Goal: Task Accomplishment & Management: Manage account settings

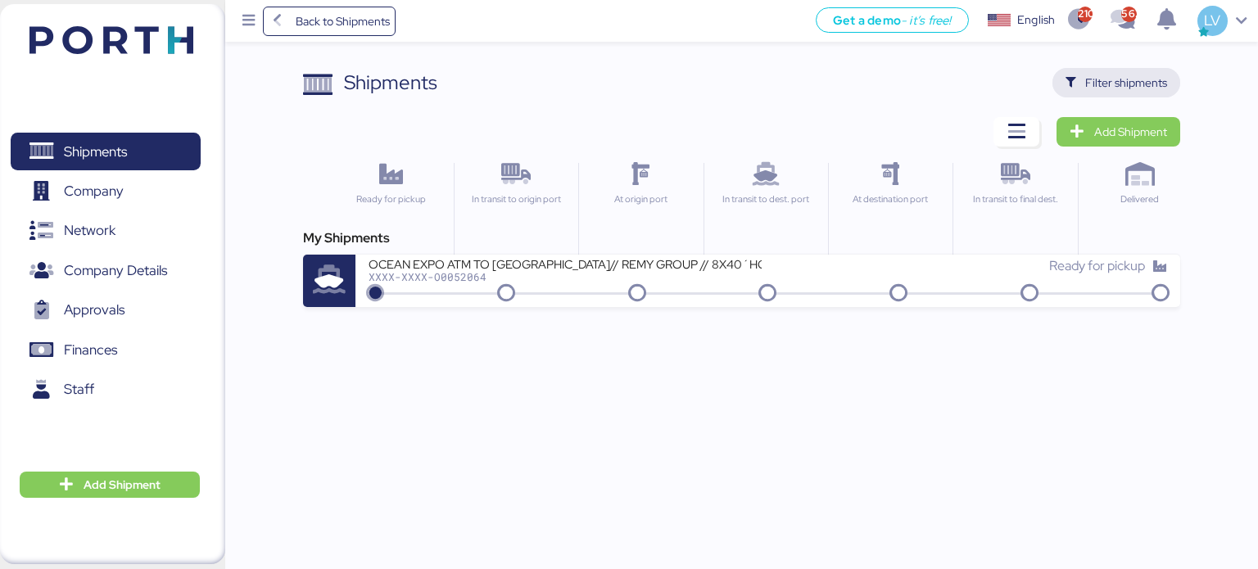
click at [1129, 71] on span "Filter shipments" at bounding box center [1117, 82] width 102 height 23
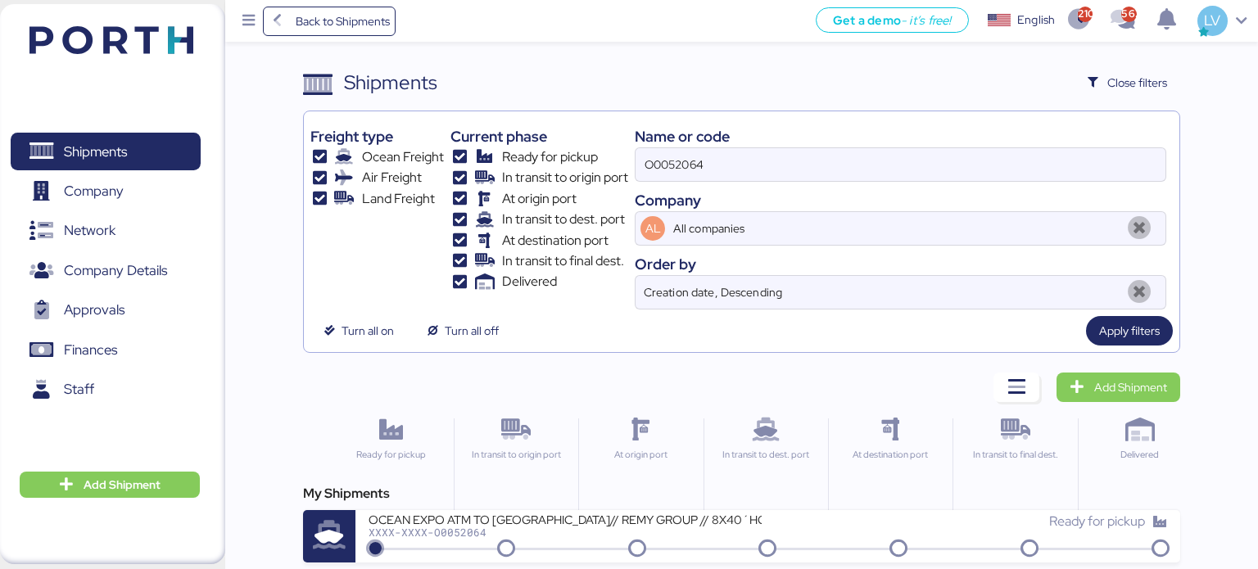
click at [1048, 145] on div "Name or code" at bounding box center [901, 136] width 532 height 22
click at [1041, 153] on input "O0052064" at bounding box center [901, 164] width 530 height 33
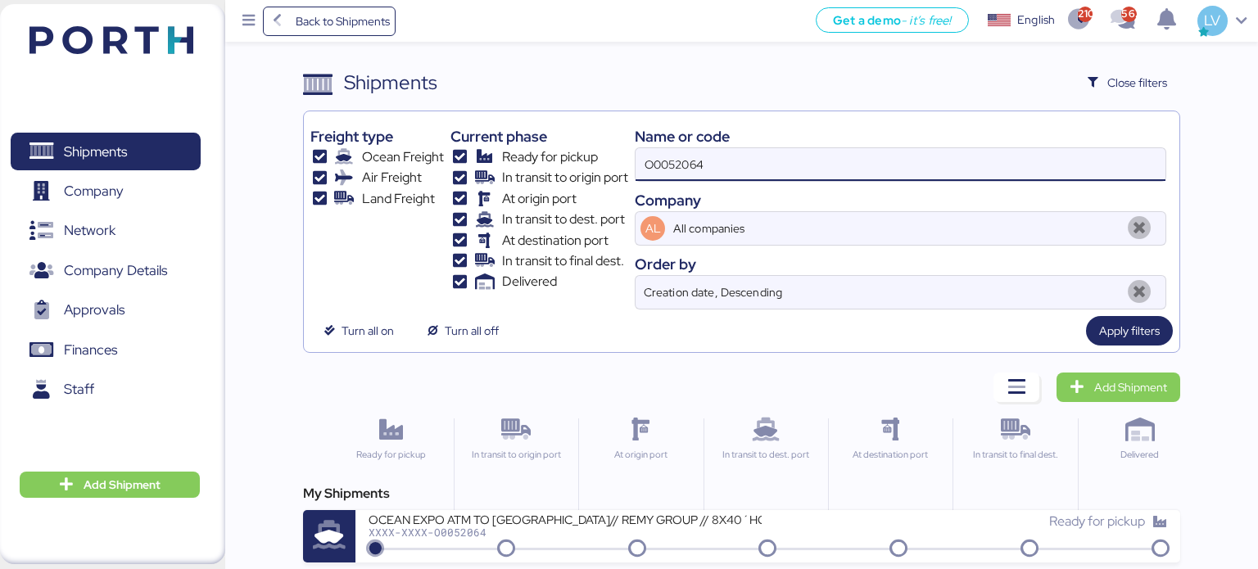
paste input "49526"
type input "O0049526"
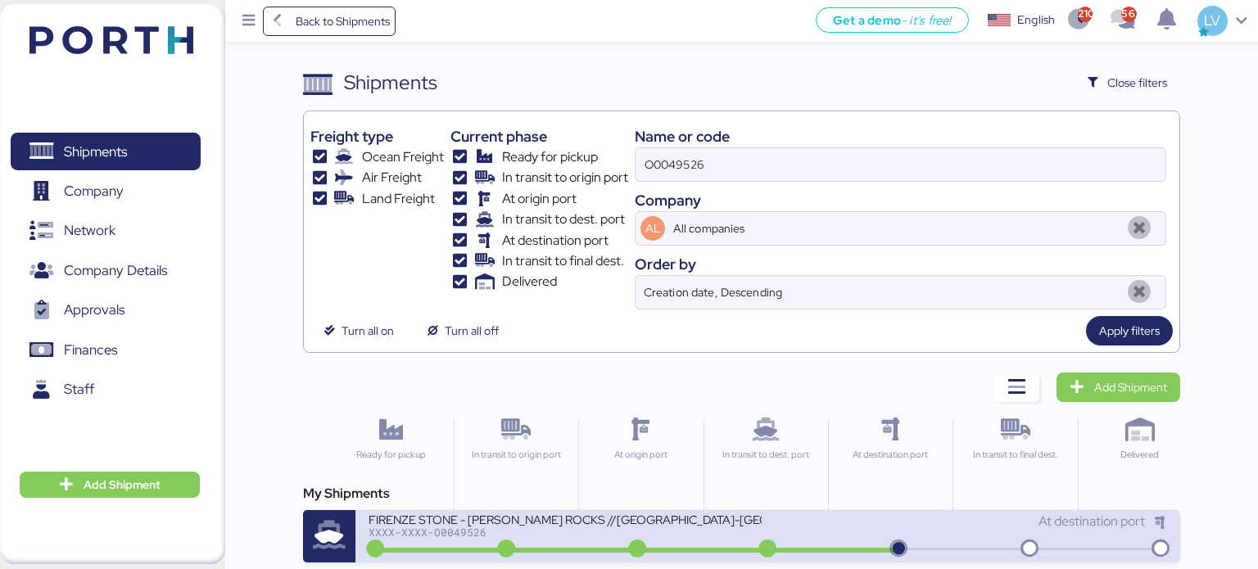
click at [485, 537] on div "FIRENZE STONE - [PERSON_NAME] ROCKS //[GEOGRAPHIC_DATA]-[GEOGRAPHIC_DATA] // 1X…" at bounding box center [569, 529] width 400 height 35
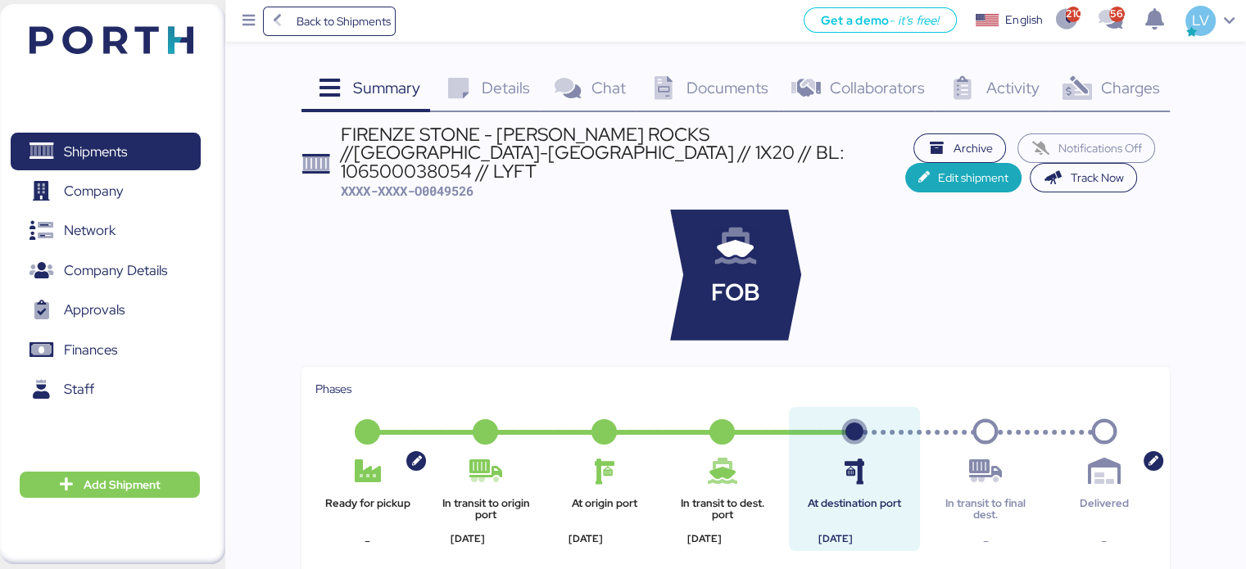
click at [1086, 93] on icon at bounding box center [1076, 89] width 35 height 24
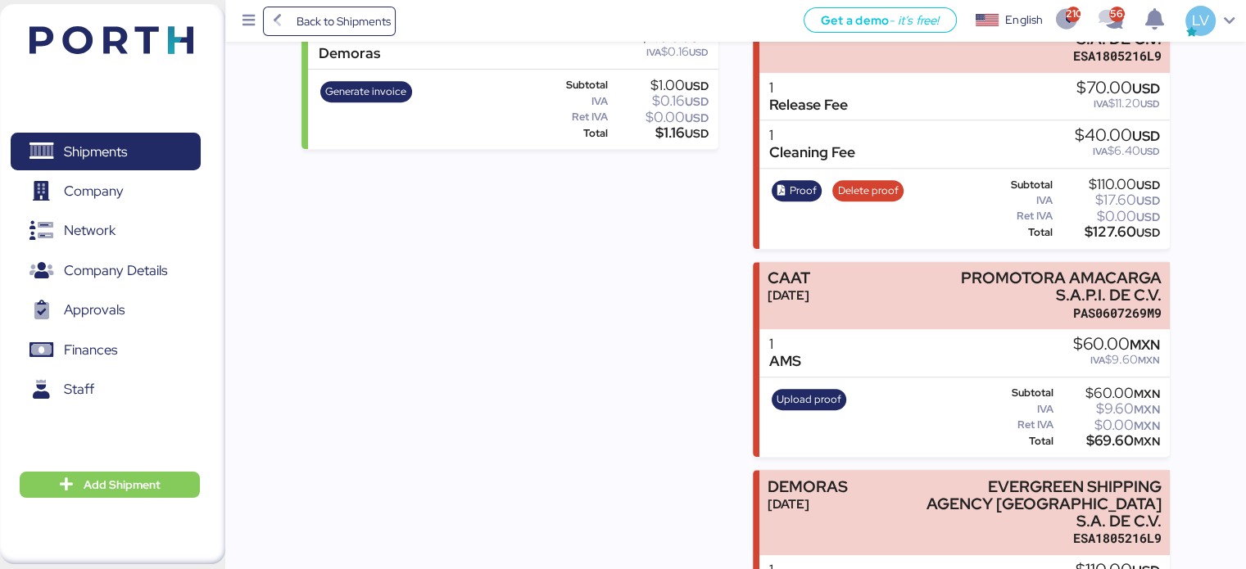
scroll to position [767, 0]
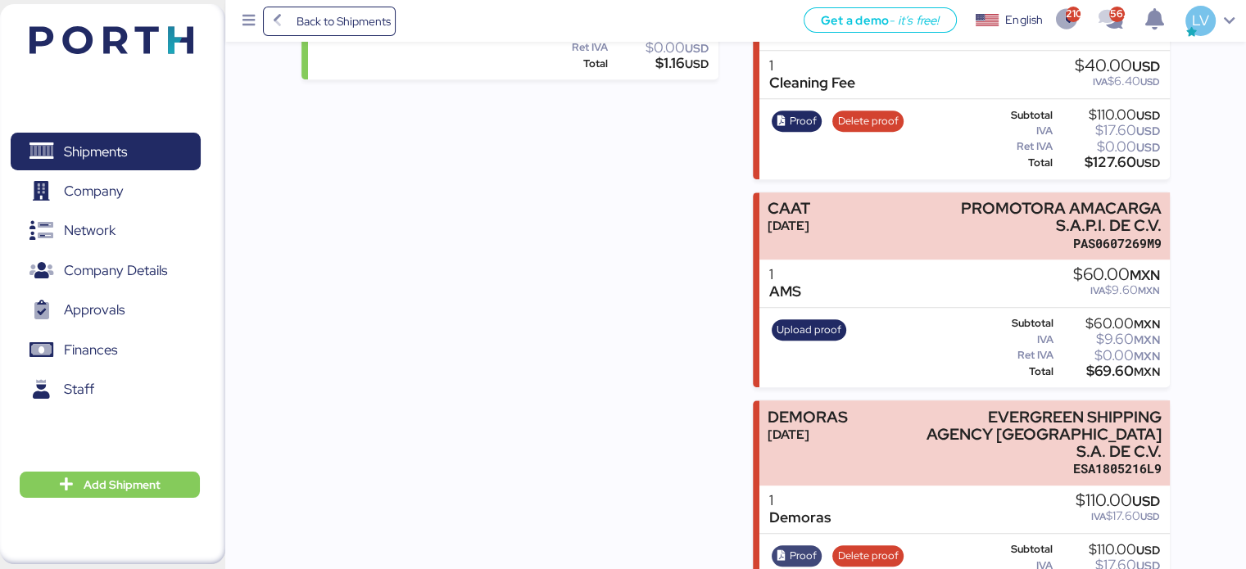
click at [804, 547] on span "Proof" at bounding box center [803, 556] width 27 height 18
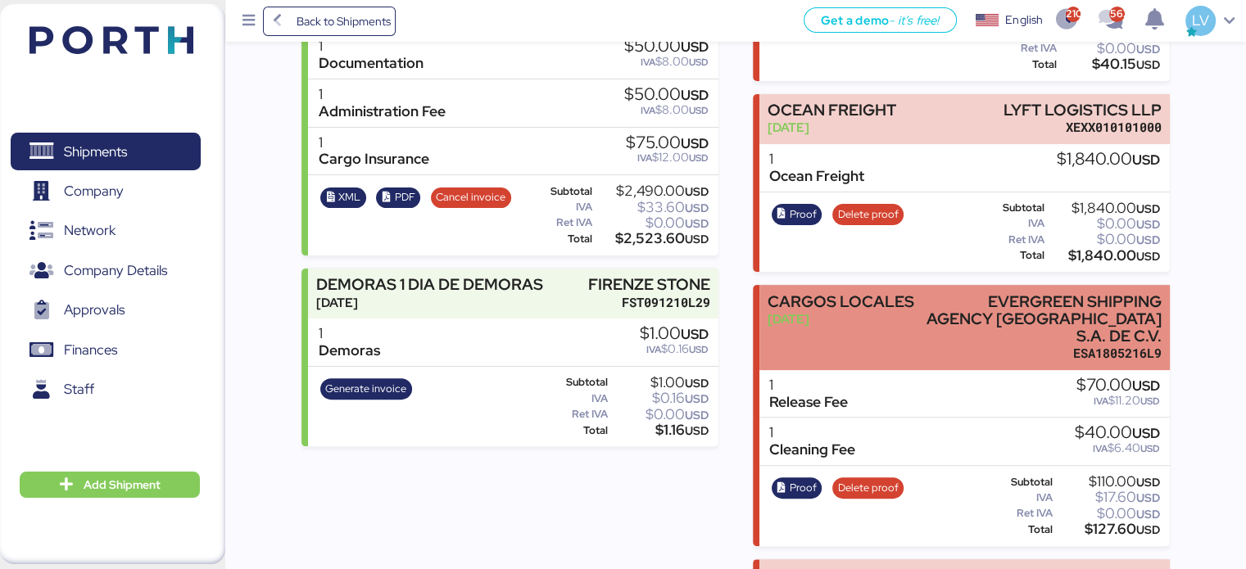
scroll to position [360, 0]
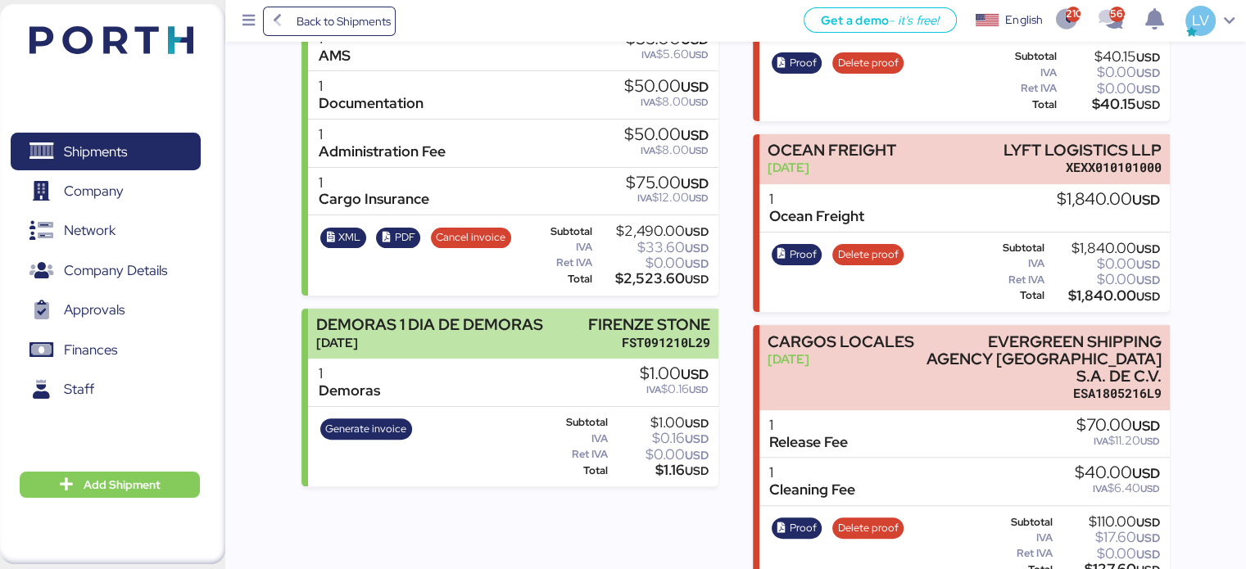
click at [652, 334] on div "FST091210L29" at bounding box center [649, 342] width 122 height 17
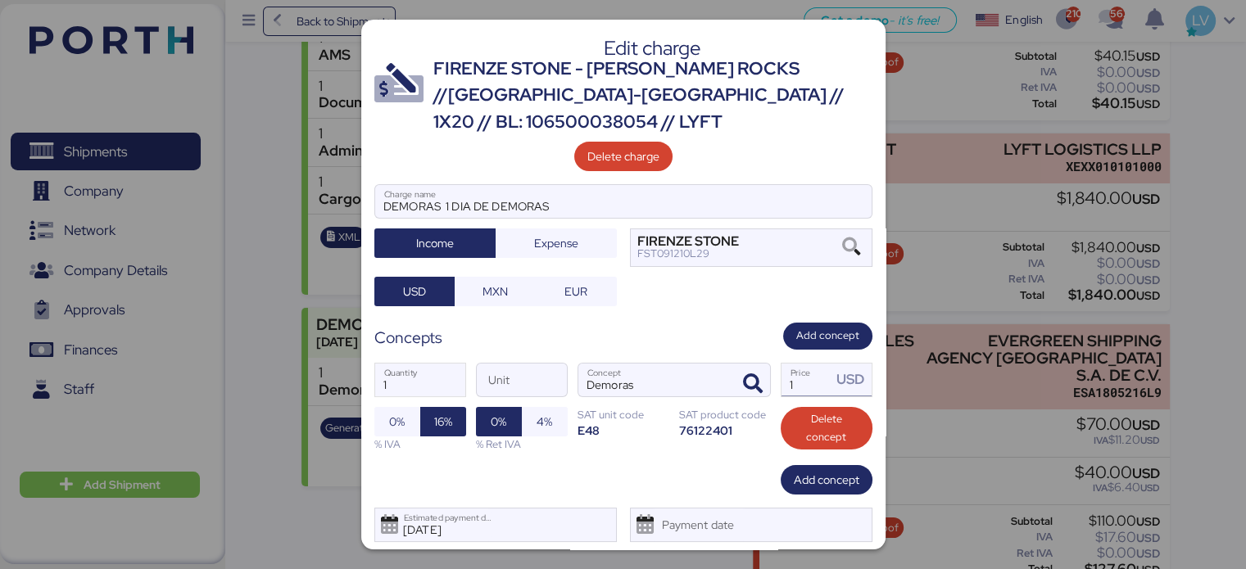
click at [792, 376] on input "1" at bounding box center [806, 380] width 51 height 33
type input "110"
click at [496, 455] on div "1 Quantity Unit Demoras Concept 110 Price USD 0% 16% % IVA 0% 4% % Ret IVA SAT …" at bounding box center [623, 407] width 498 height 115
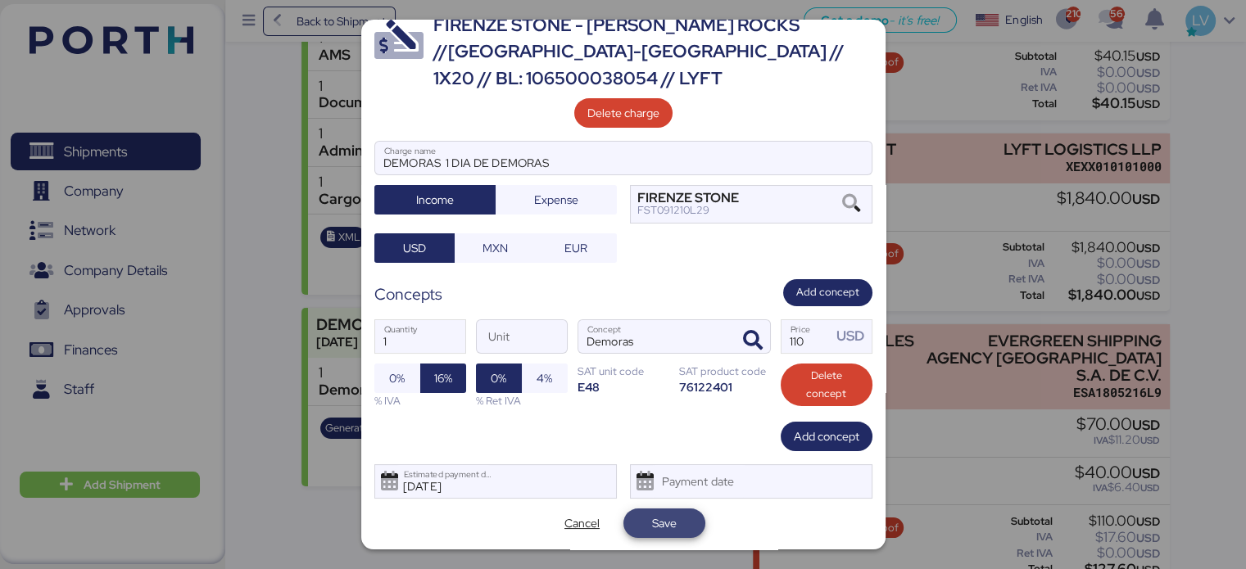
click at [665, 523] on span "Save" at bounding box center [664, 524] width 25 height 20
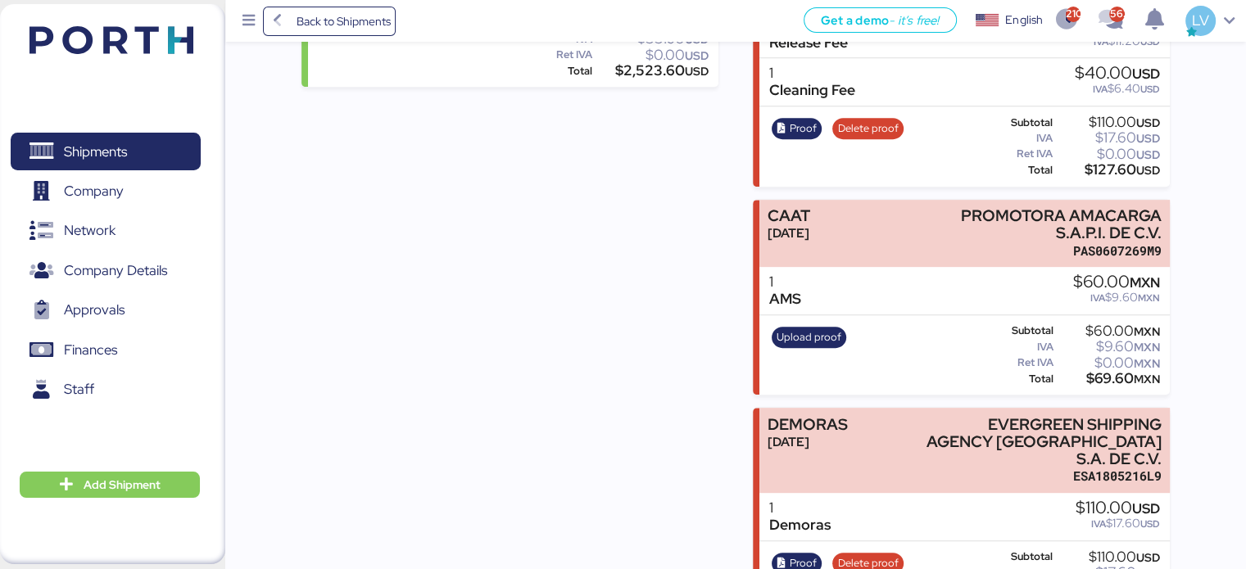
scroll to position [767, 0]
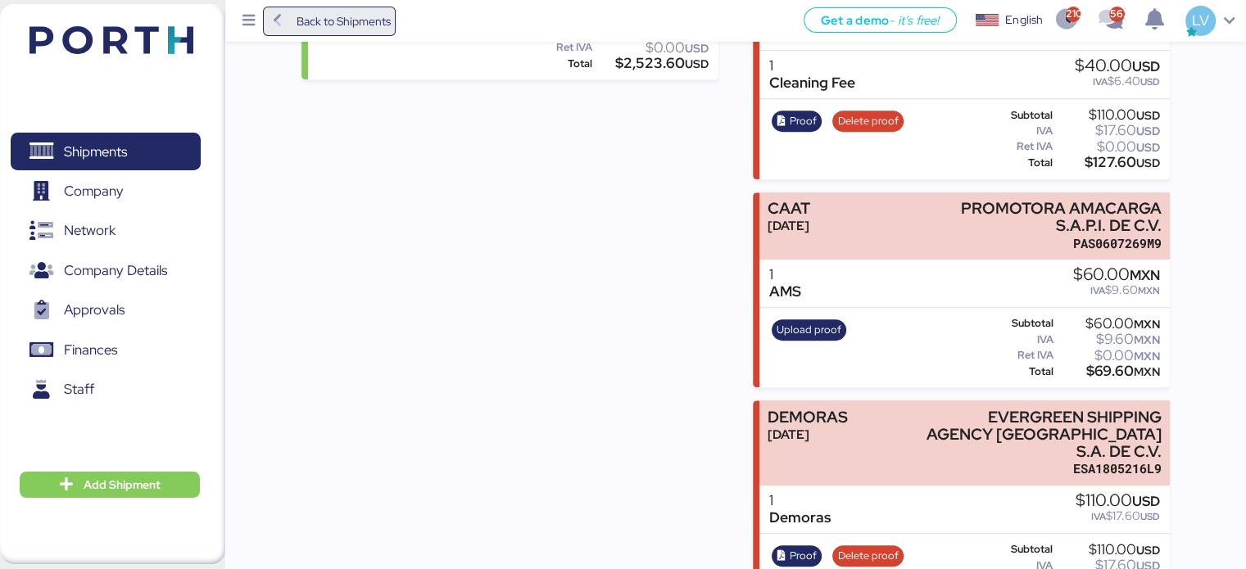
click at [332, 16] on span "Back to Shipments" at bounding box center [343, 21] width 94 height 20
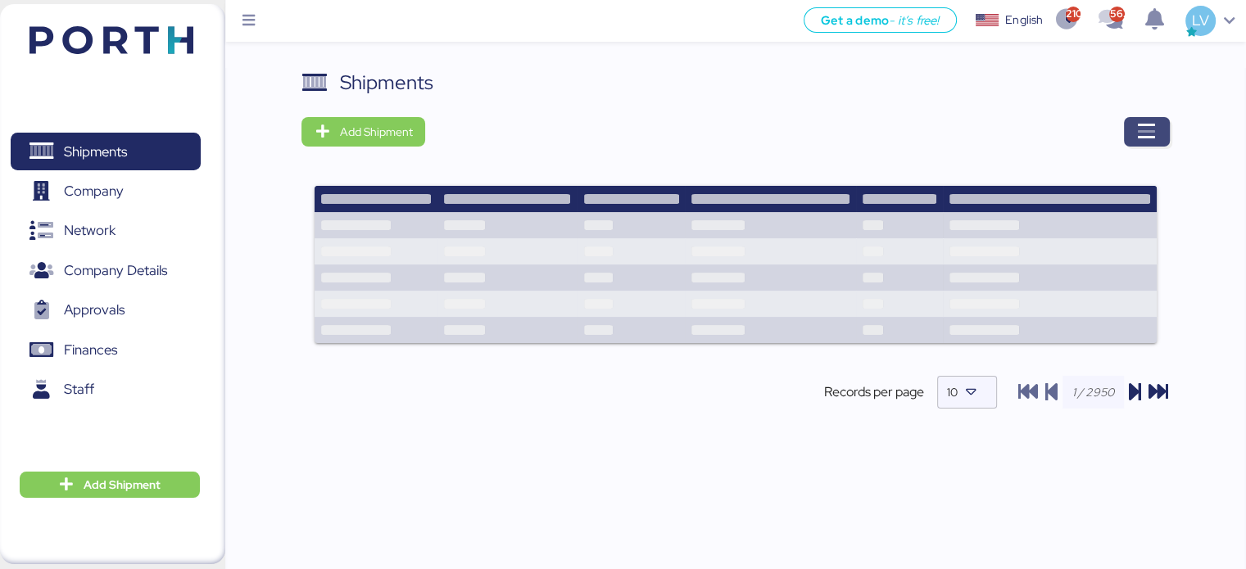
click at [1147, 133] on icon "button" at bounding box center [1147, 132] width 20 height 20
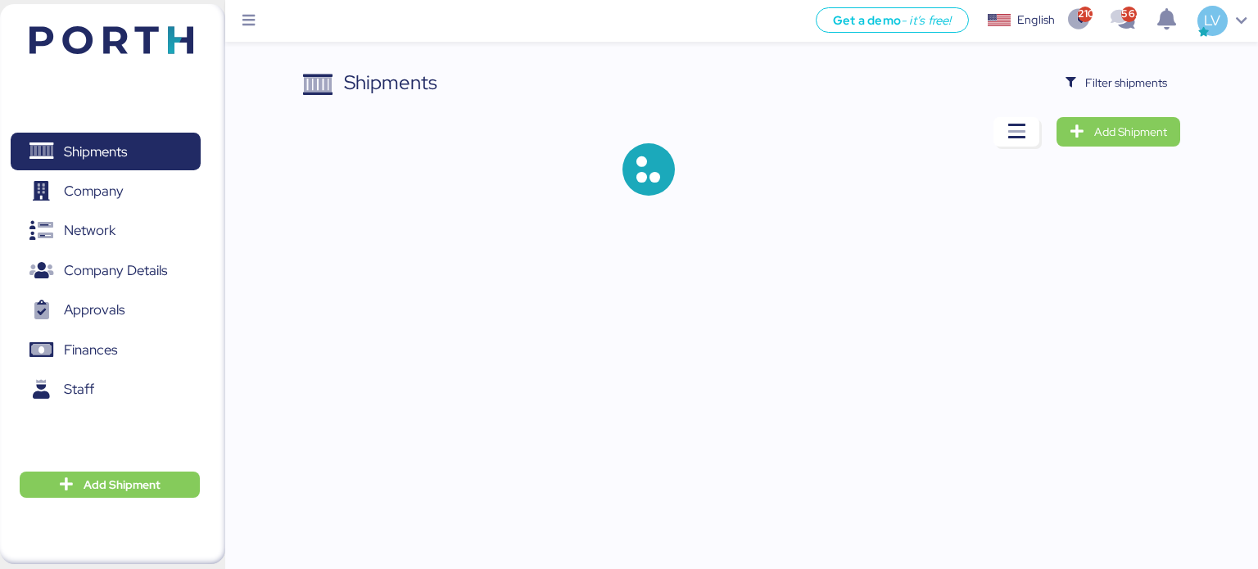
click at [1137, 66] on div "Shipments Filter shipments Add Shipment" at bounding box center [629, 111] width 1258 height 222
click at [1128, 79] on span "Filter shipments" at bounding box center [1126, 83] width 82 height 20
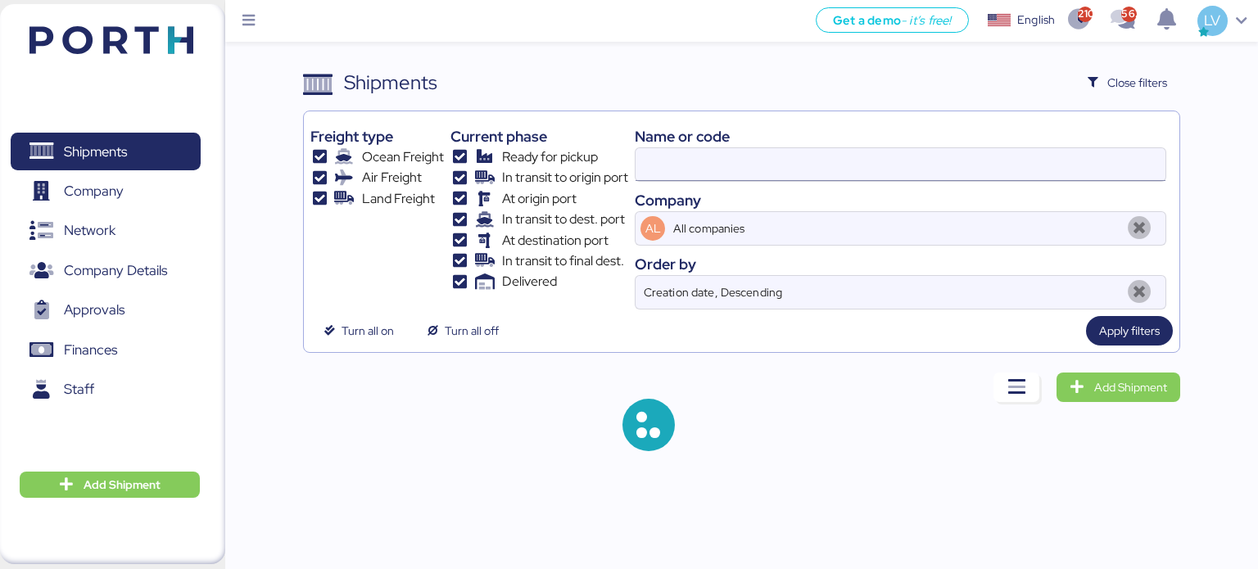
click at [1002, 169] on input at bounding box center [901, 164] width 530 height 33
drag, startPoint x: 1002, startPoint y: 169, endPoint x: 986, endPoint y: 170, distance: 15.6
click at [986, 170] on input "O0049526" at bounding box center [901, 164] width 530 height 33
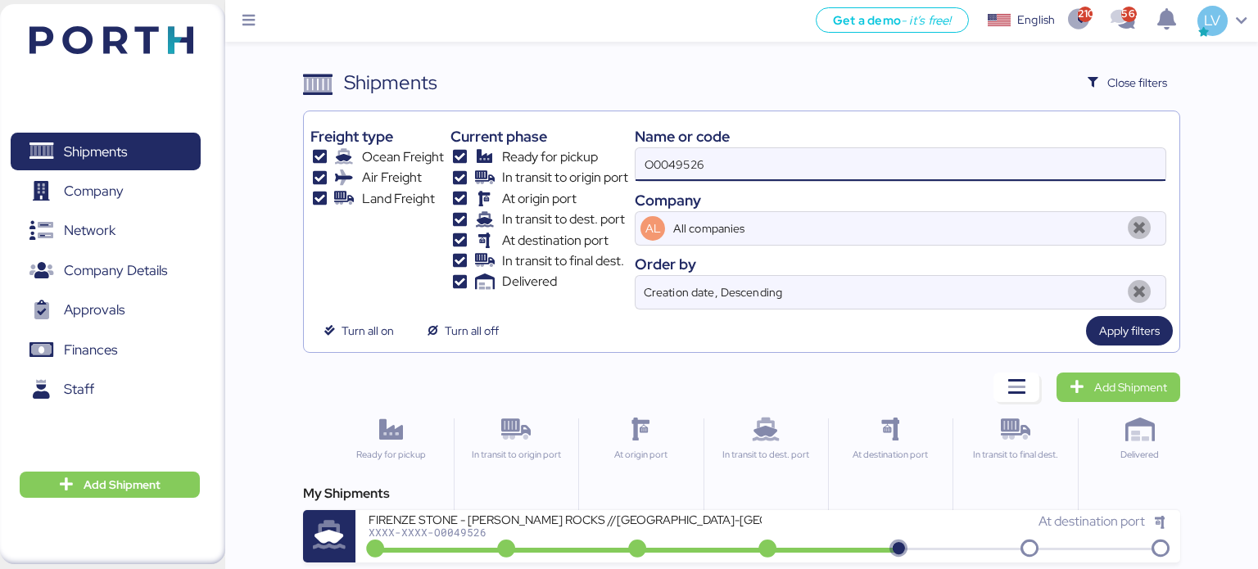
drag, startPoint x: 986, startPoint y: 170, endPoint x: 977, endPoint y: 166, distance: 9.6
click at [977, 166] on input "O0049526" at bounding box center [901, 164] width 530 height 33
paste input "TAO/ZLO/11722 -"
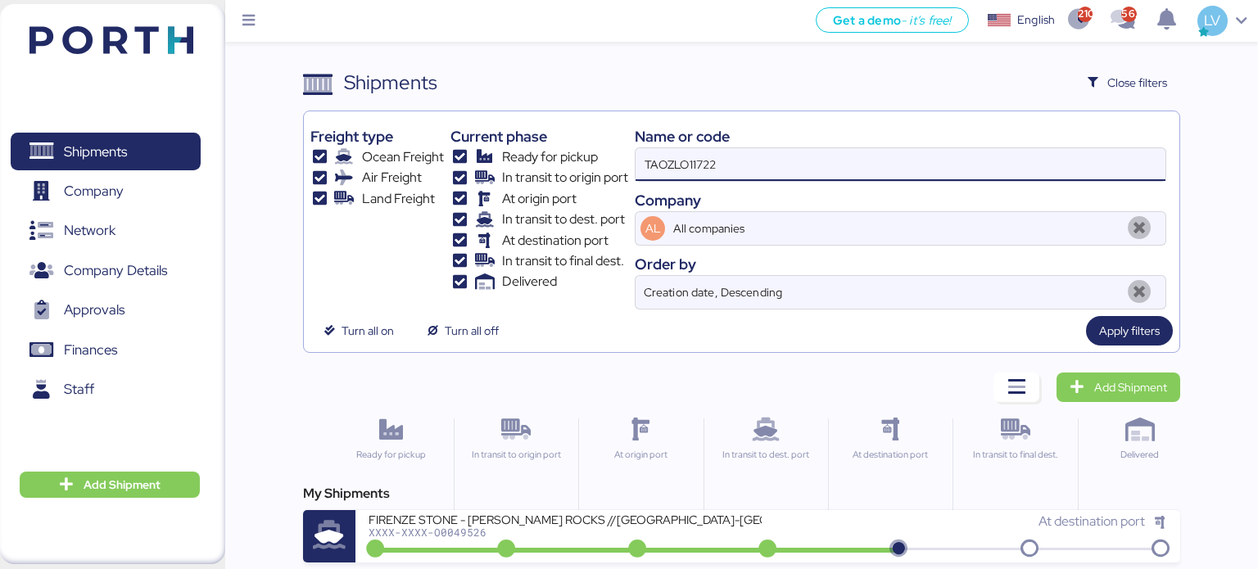
type input "TAOZLO11722"
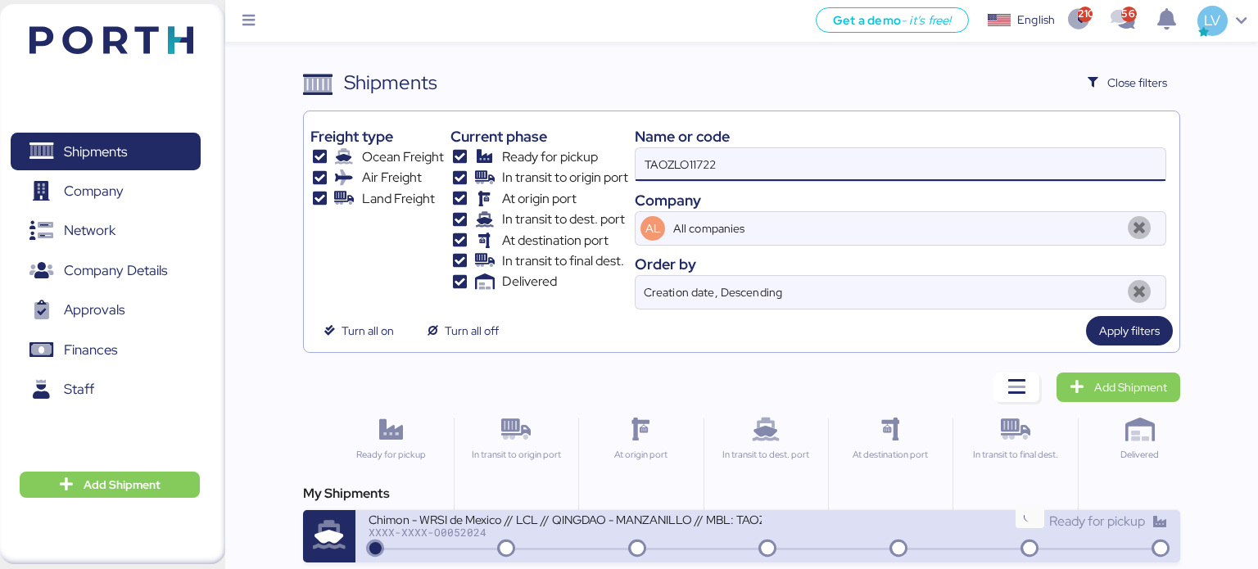
click at [1051, 542] on icon at bounding box center [1029, 550] width 79 height 18
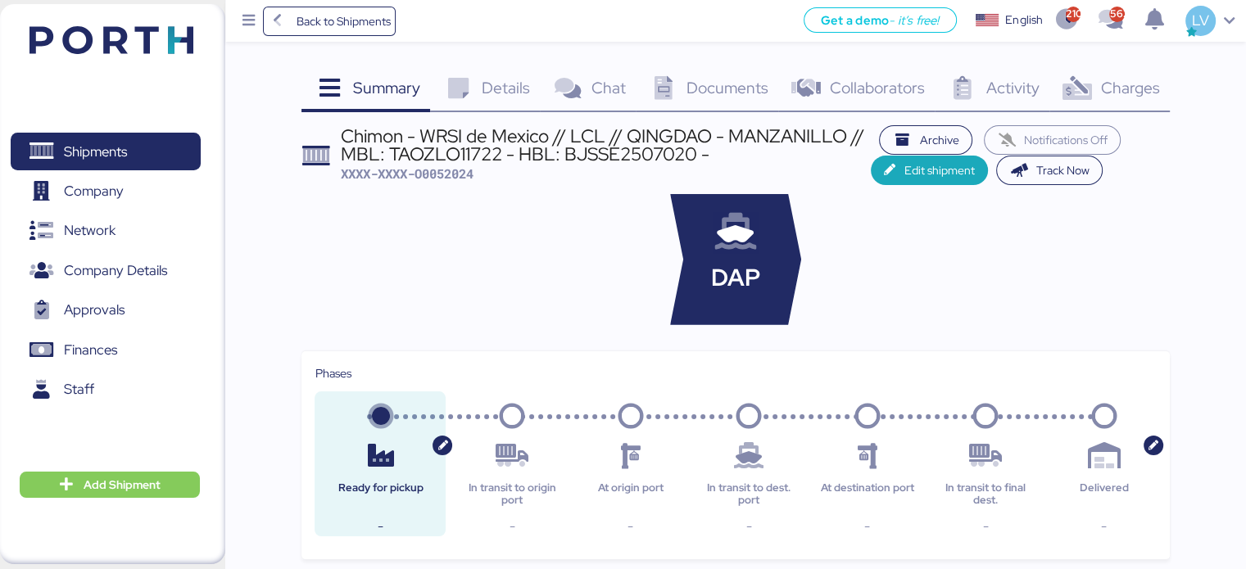
click at [1134, 87] on span "Charges" at bounding box center [1129, 87] width 59 height 21
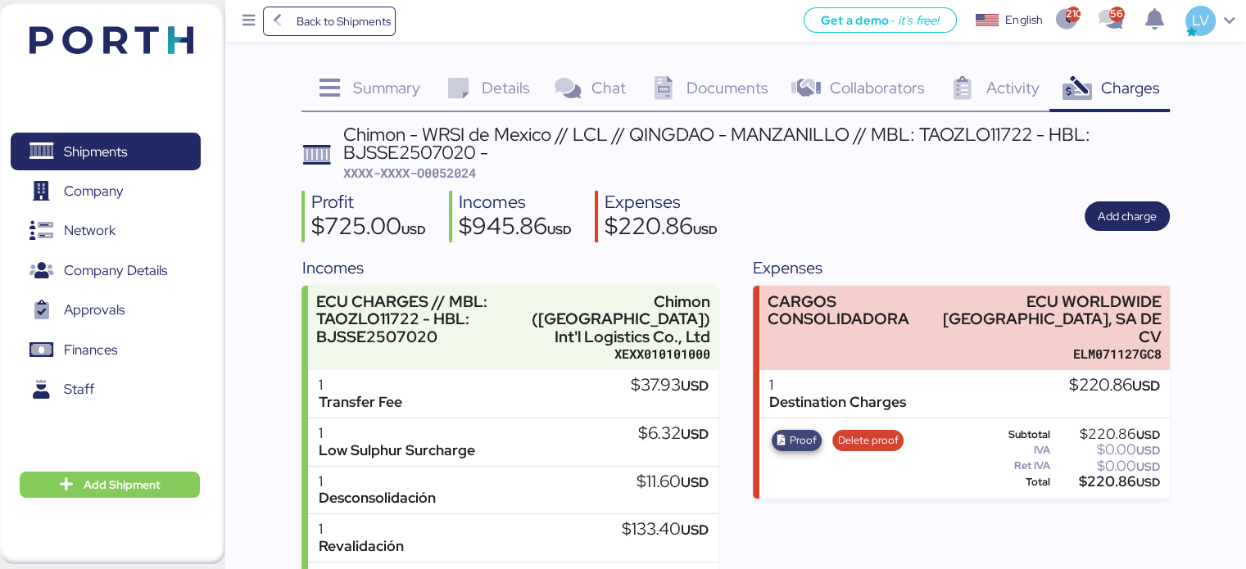
click at [792, 432] on span "Proof" at bounding box center [803, 441] width 27 height 18
click at [867, 432] on span "Delete proof" at bounding box center [868, 441] width 61 height 18
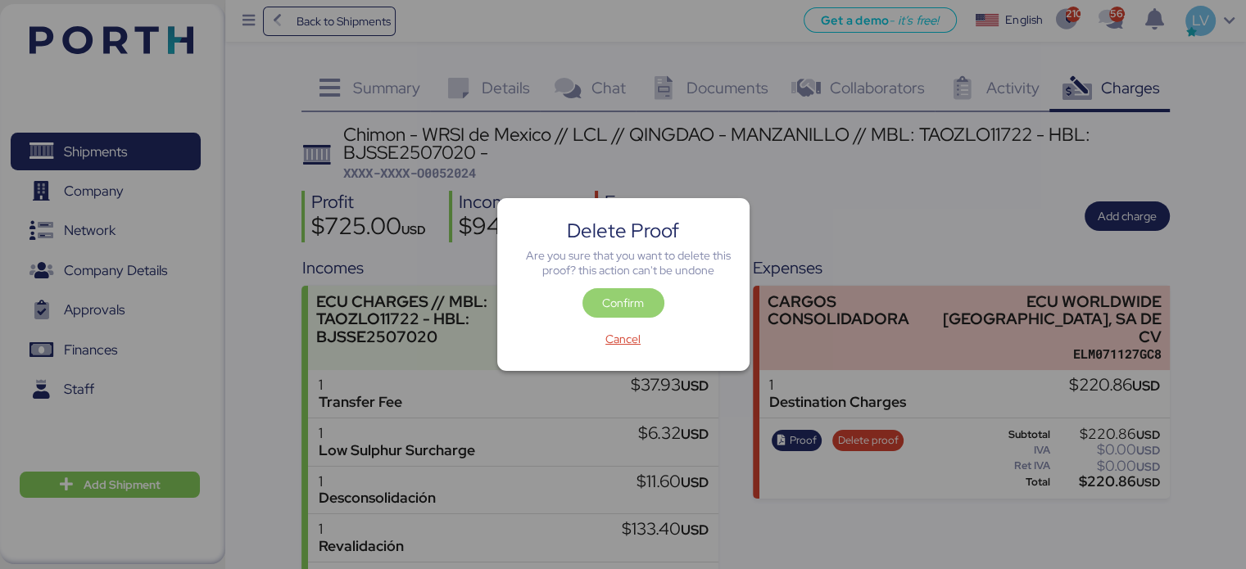
click at [621, 297] on span "Confirm" at bounding box center [623, 303] width 42 height 20
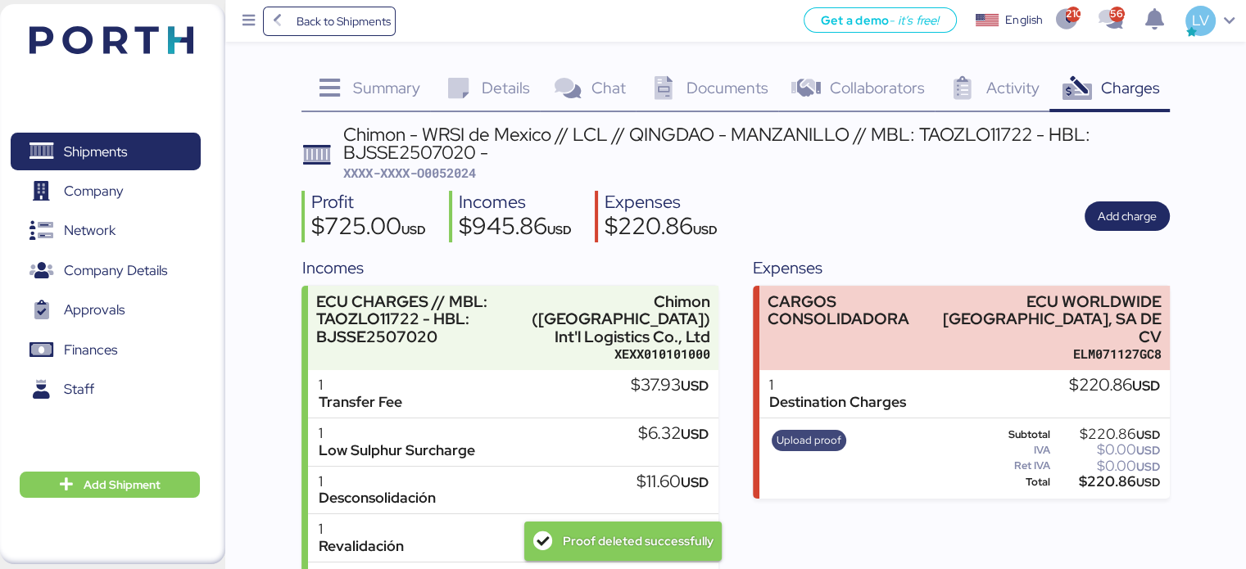
click at [804, 432] on span "Upload proof" at bounding box center [808, 441] width 65 height 18
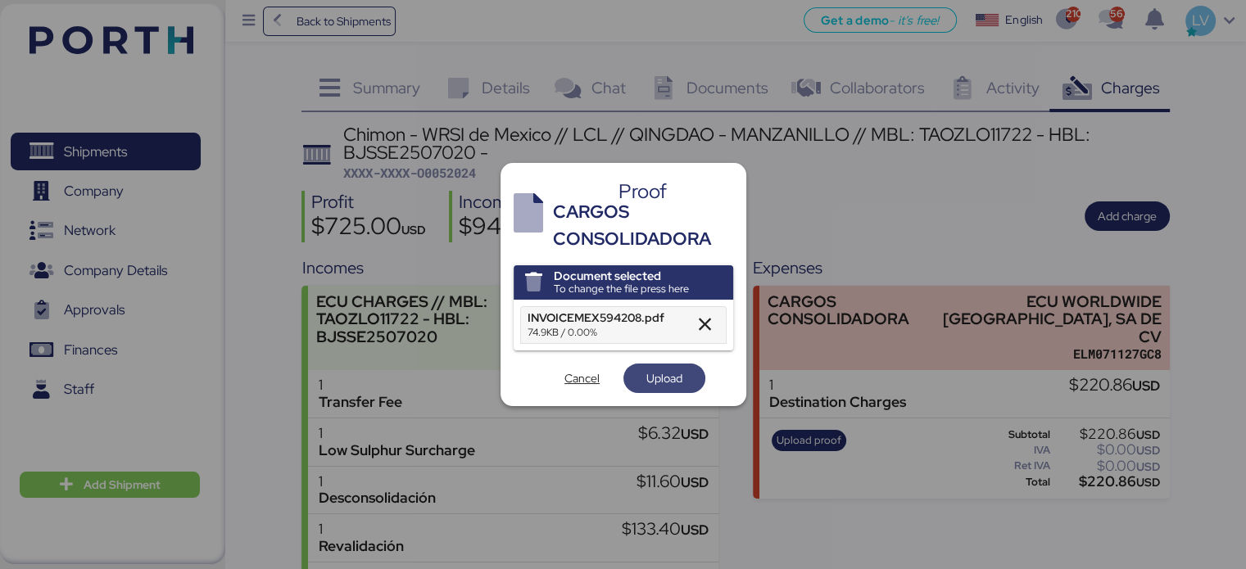
click at [677, 384] on span "Upload" at bounding box center [664, 379] width 36 height 20
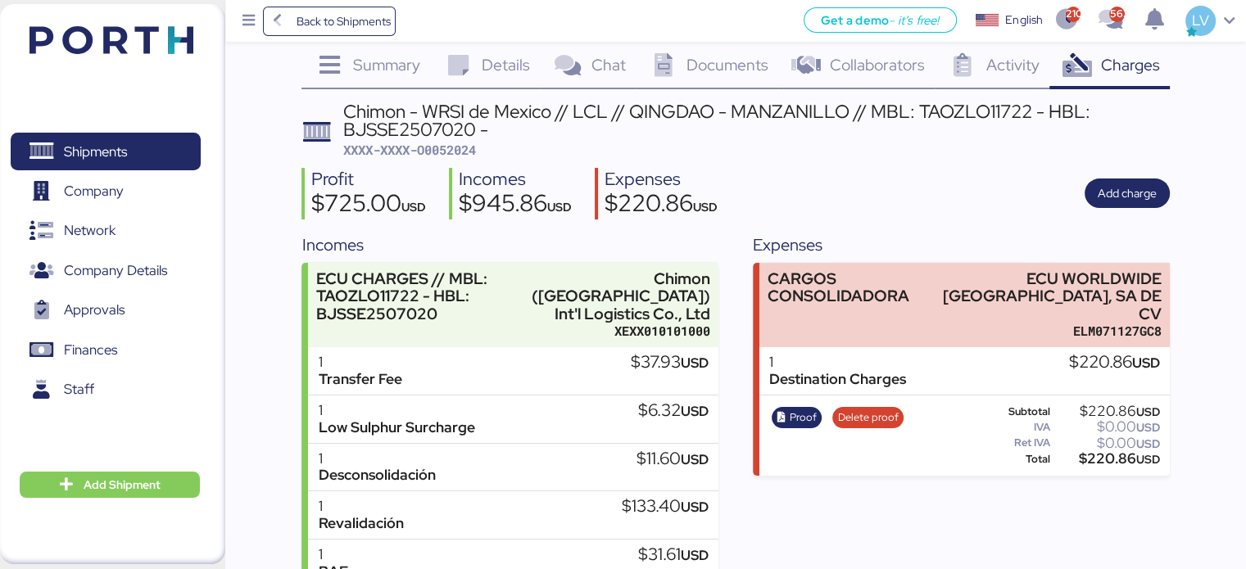
scroll to position [25, 0]
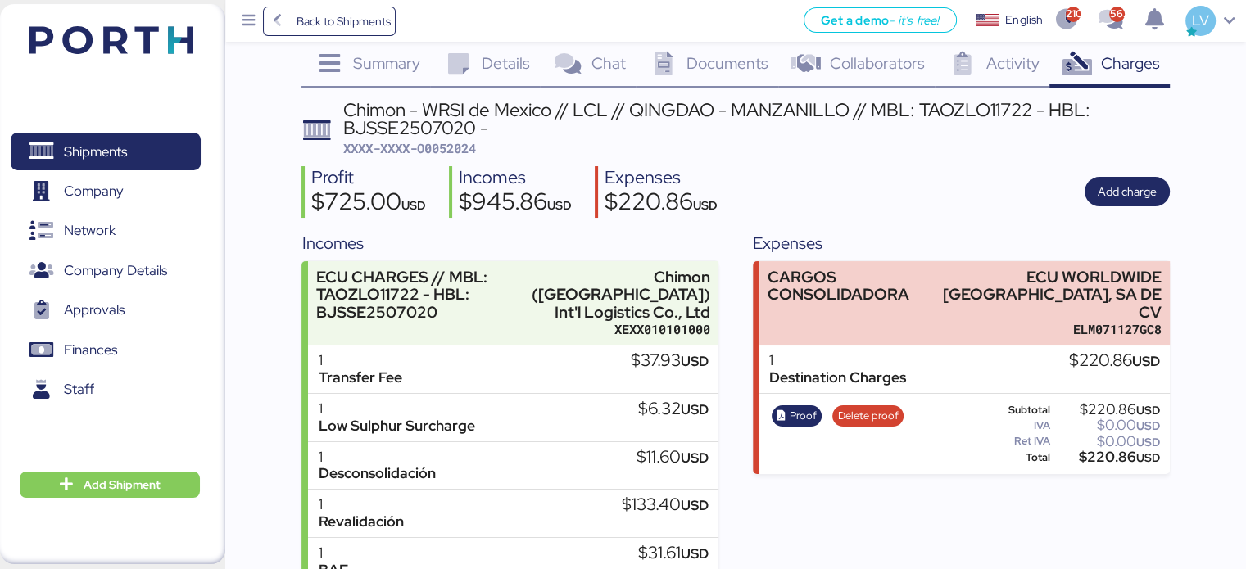
click at [166, 24] on div "Shipments 0 Company 0 Network 0 Company Details 0 Approvals 0 Finances 0 Staff …" at bounding box center [112, 284] width 225 height 560
click at [188, 39] on img at bounding box center [111, 40] width 164 height 28
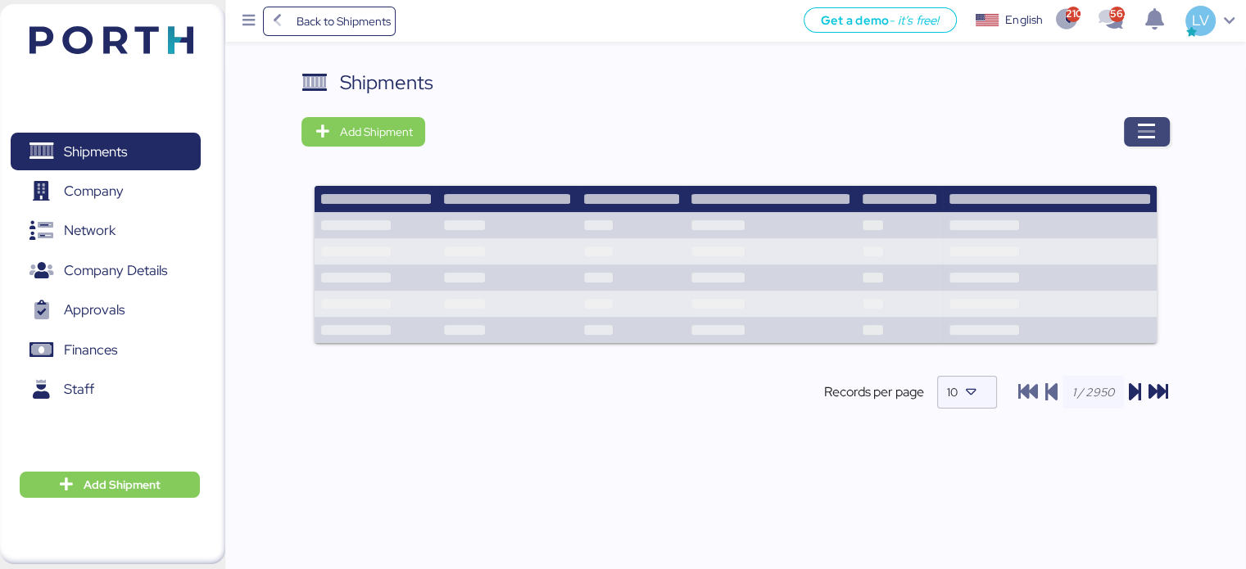
click at [1161, 124] on span "button" at bounding box center [1147, 131] width 46 height 29
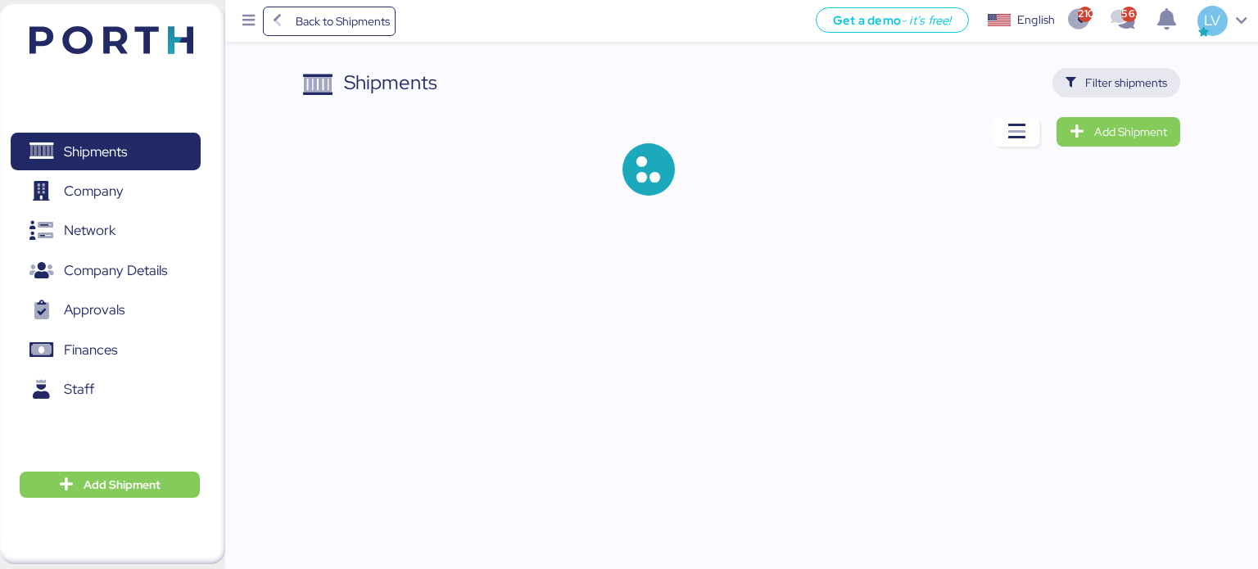
click at [1136, 73] on span "Filter shipments" at bounding box center [1126, 83] width 82 height 20
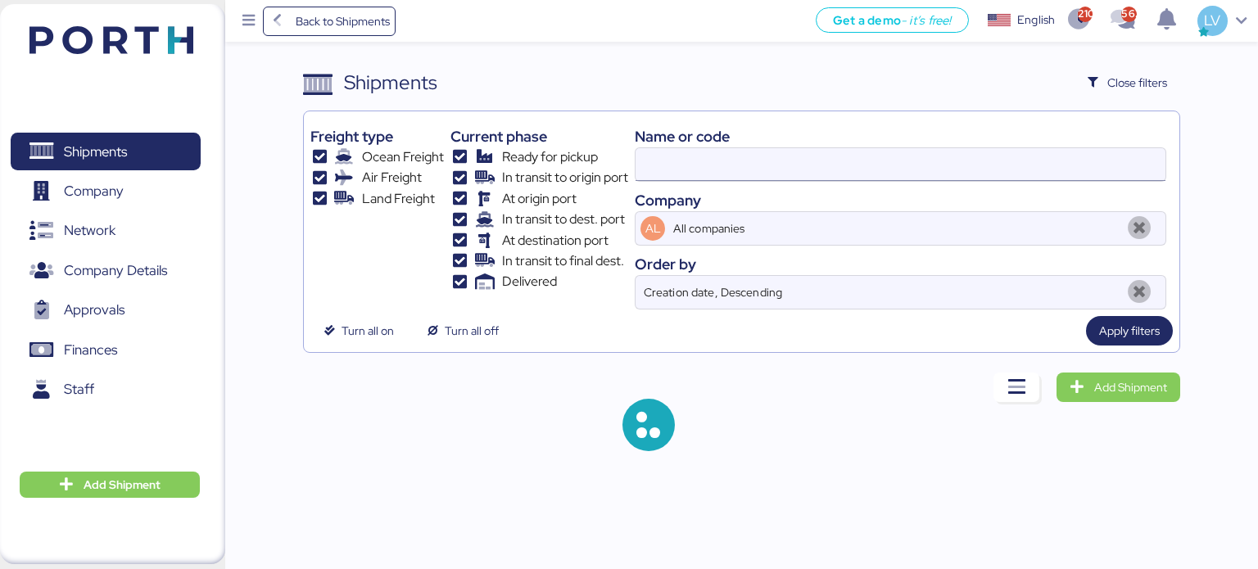
click at [966, 153] on input at bounding box center [901, 164] width 530 height 33
paste input "O0051956"
type input "O0051956"
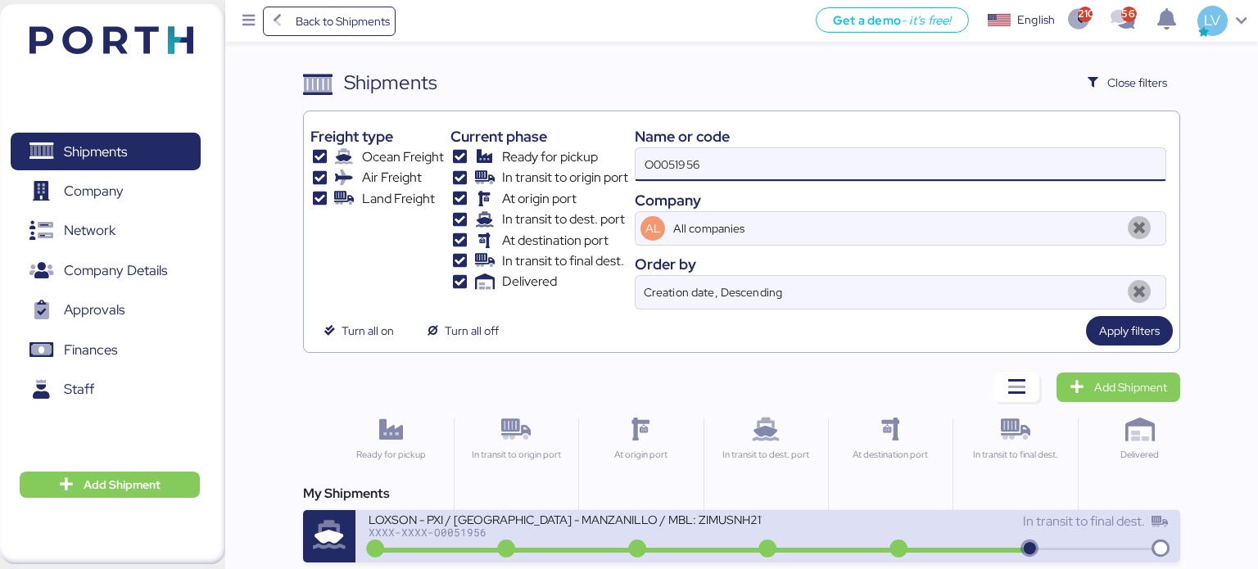
click at [548, 527] on div "XXXX-XXXX-O0051956" at bounding box center [565, 532] width 393 height 11
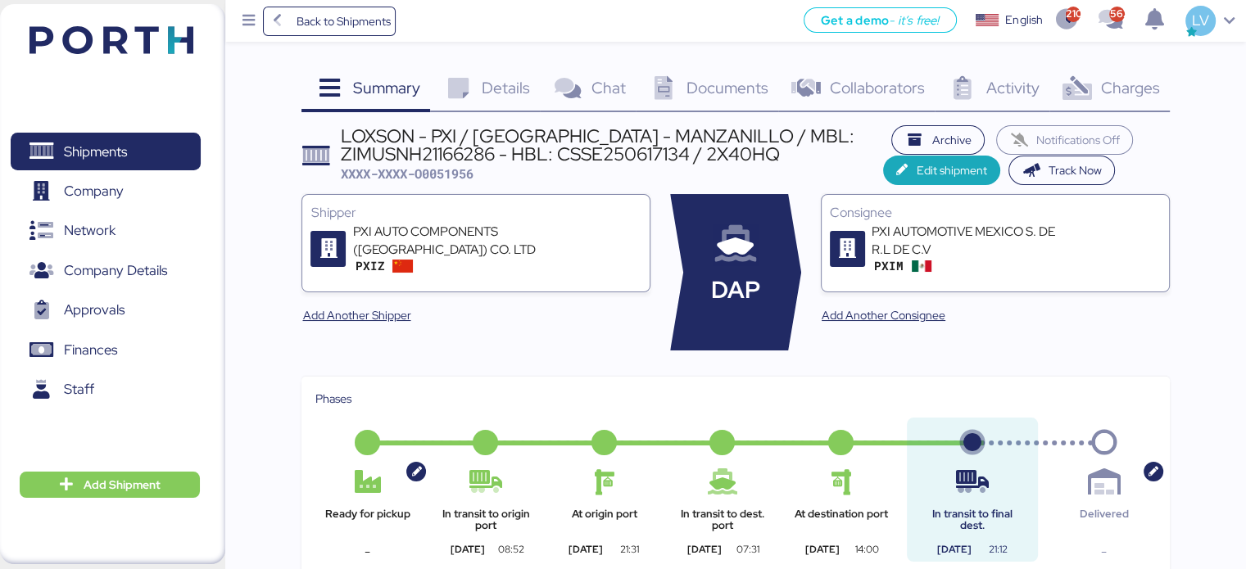
click at [1068, 78] on icon at bounding box center [1076, 89] width 35 height 24
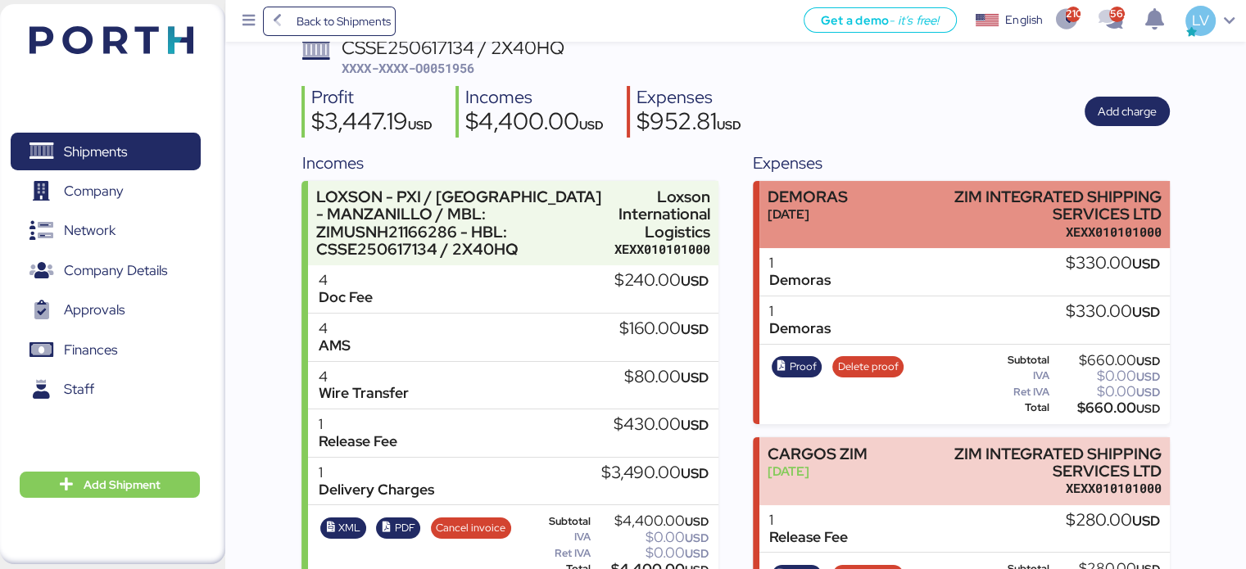
scroll to position [106, 0]
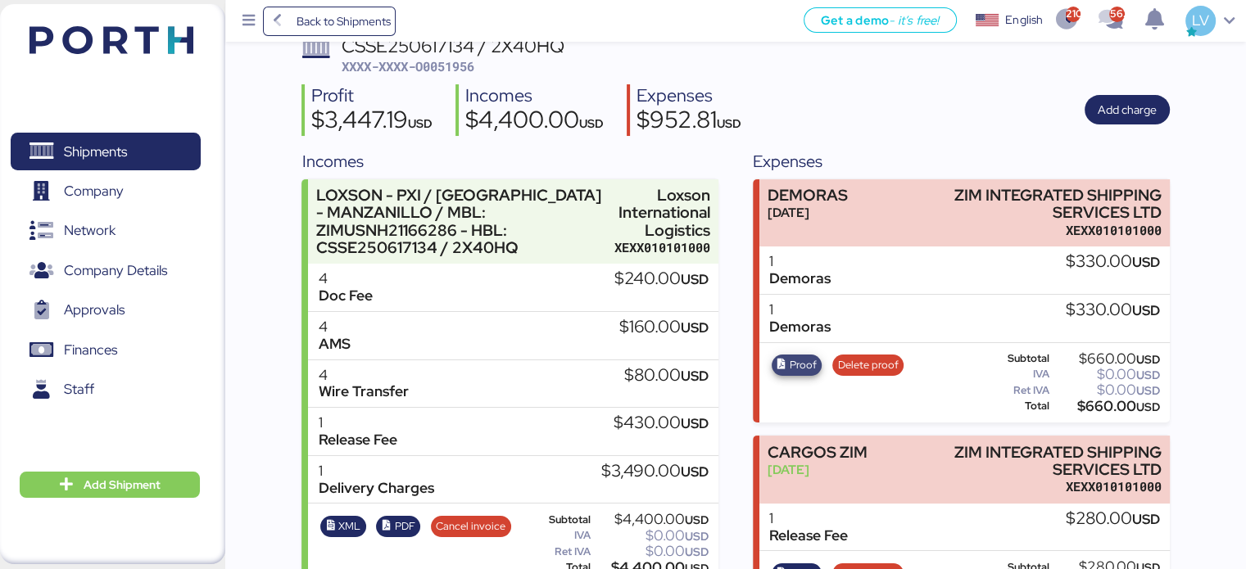
click at [781, 363] on icon "button" at bounding box center [781, 365] width 11 height 11
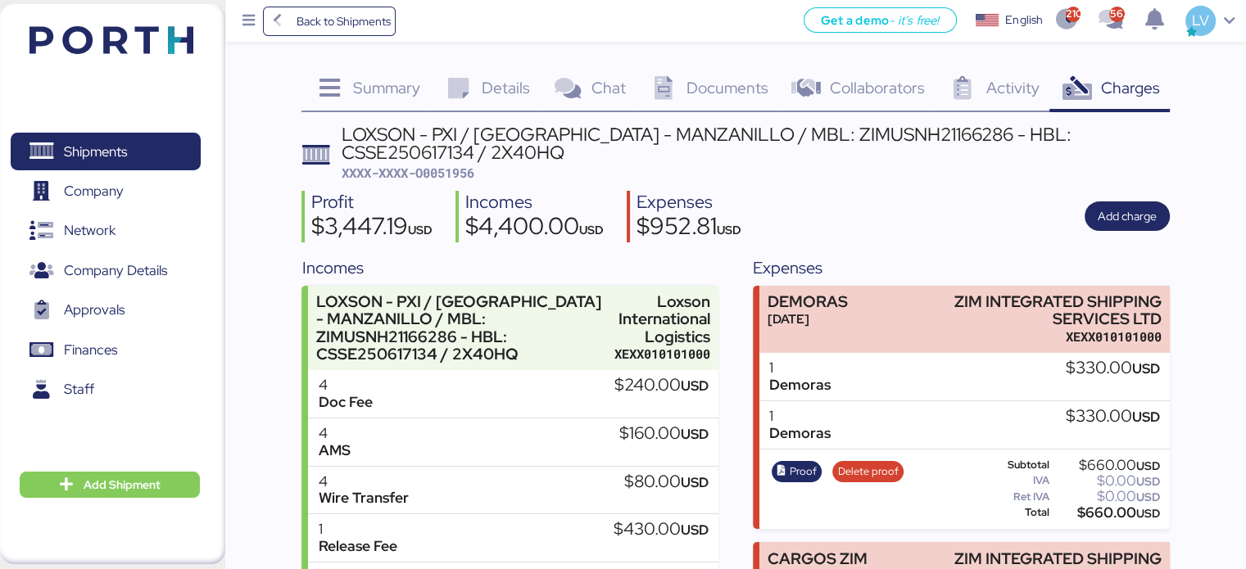
click at [846, 139] on div "LOXSON - PXI / [GEOGRAPHIC_DATA] - MANZANILLO / MBL: ZIMUSNH21166286 - HBL: CSS…" at bounding box center [756, 143] width 828 height 37
copy div "ZIMUSNH21166286"
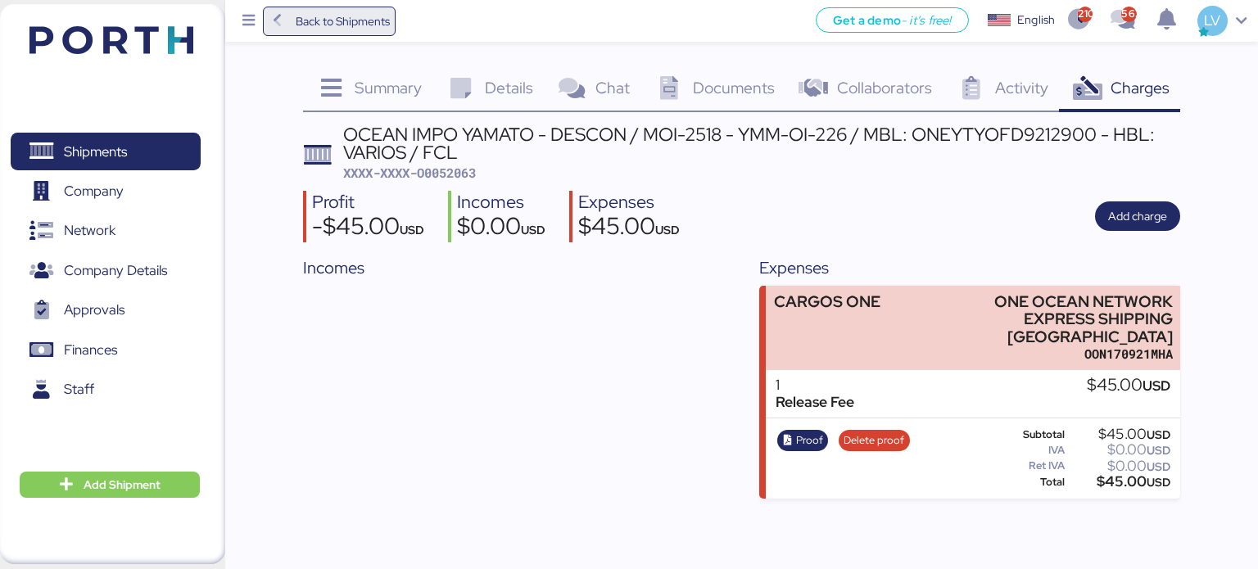
click at [329, 32] on span "Back to Shipments" at bounding box center [330, 21] width 122 height 29
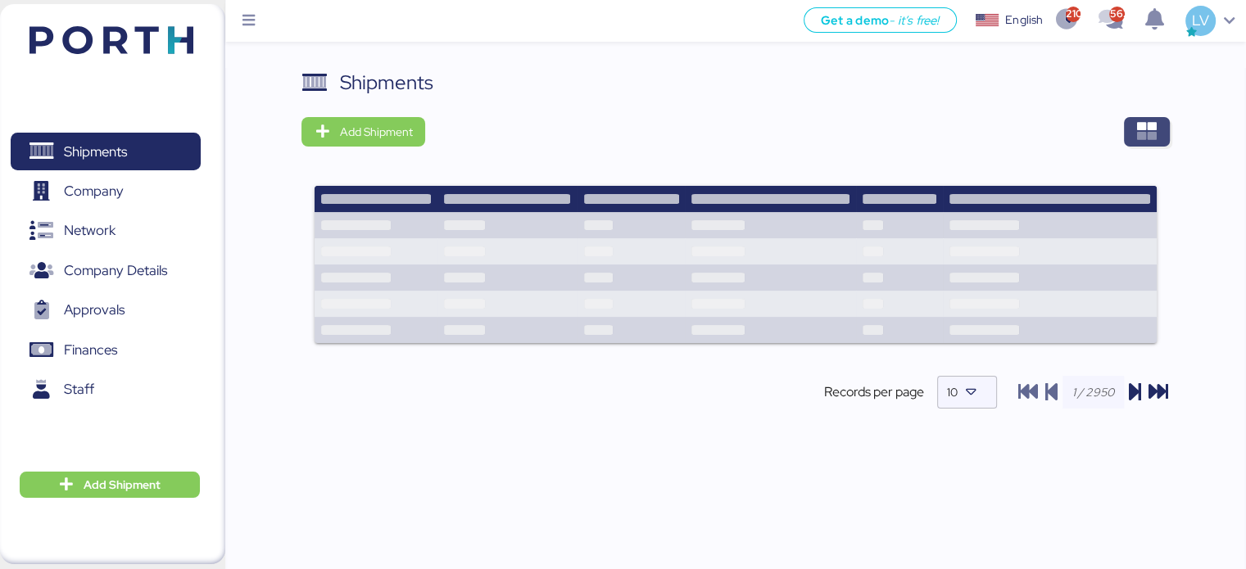
drag, startPoint x: 1174, startPoint y: 147, endPoint x: 1135, endPoint y: 120, distance: 46.6
click at [1135, 120] on div "Shipments Add Shipment Records per page 10" at bounding box center [735, 340] width 1021 height 544
click at [1135, 120] on span "button" at bounding box center [1147, 131] width 46 height 29
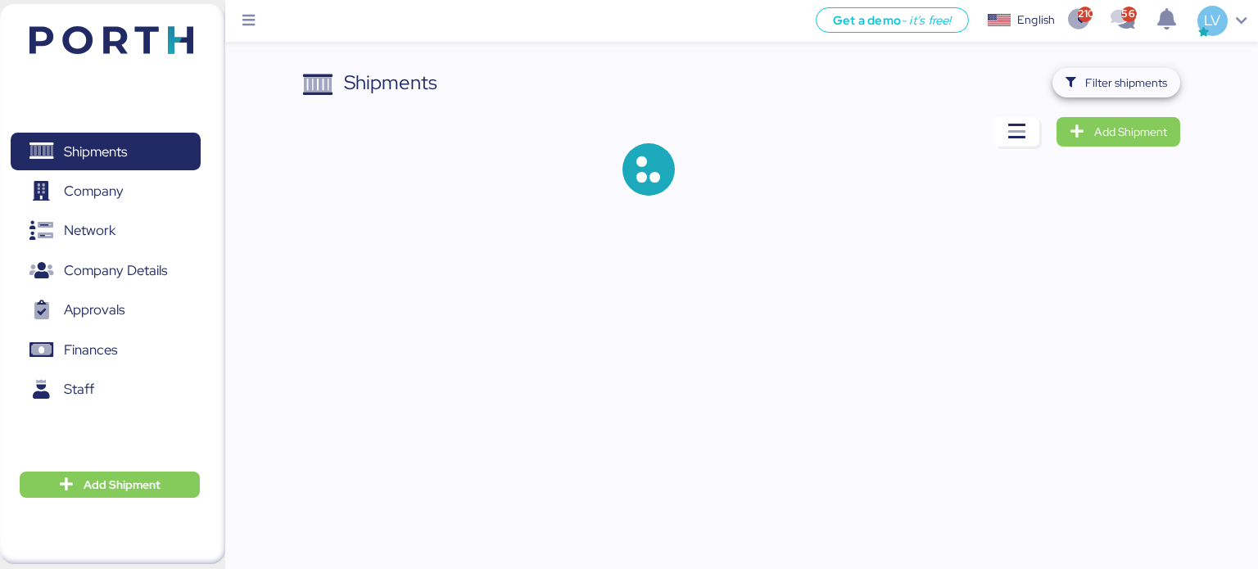
click at [1127, 81] on span "Filter shipments" at bounding box center [1126, 83] width 82 height 20
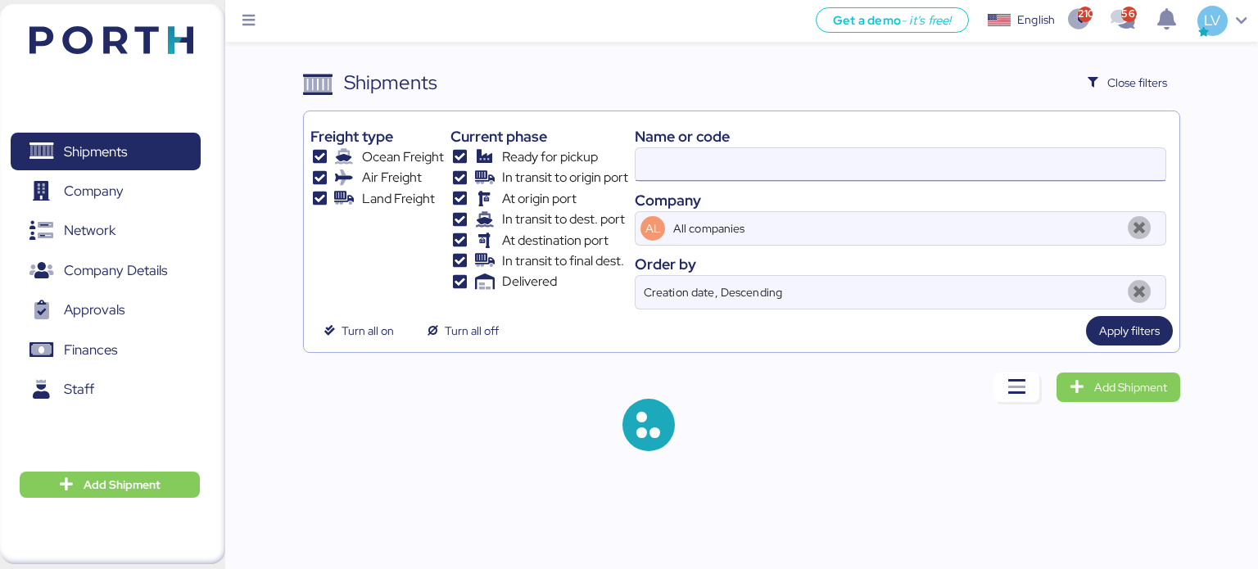
click at [1002, 153] on input at bounding box center [901, 164] width 530 height 33
paste input "COSU6423620620"
type input "COSU6423620620"
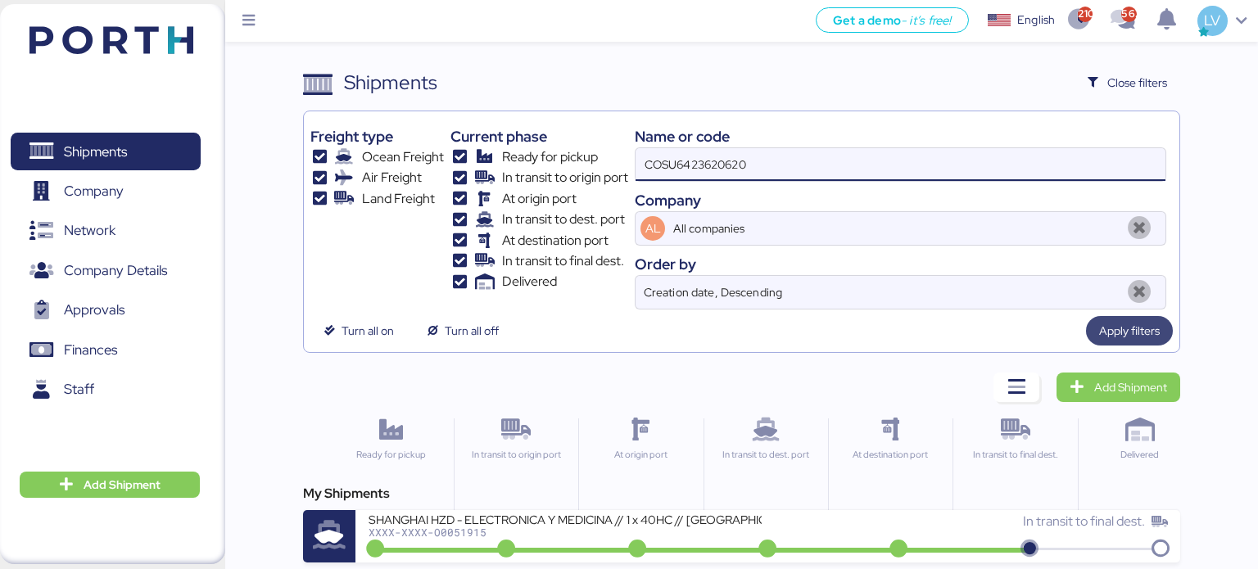
click at [1164, 333] on span "Apply filters" at bounding box center [1129, 330] width 87 height 29
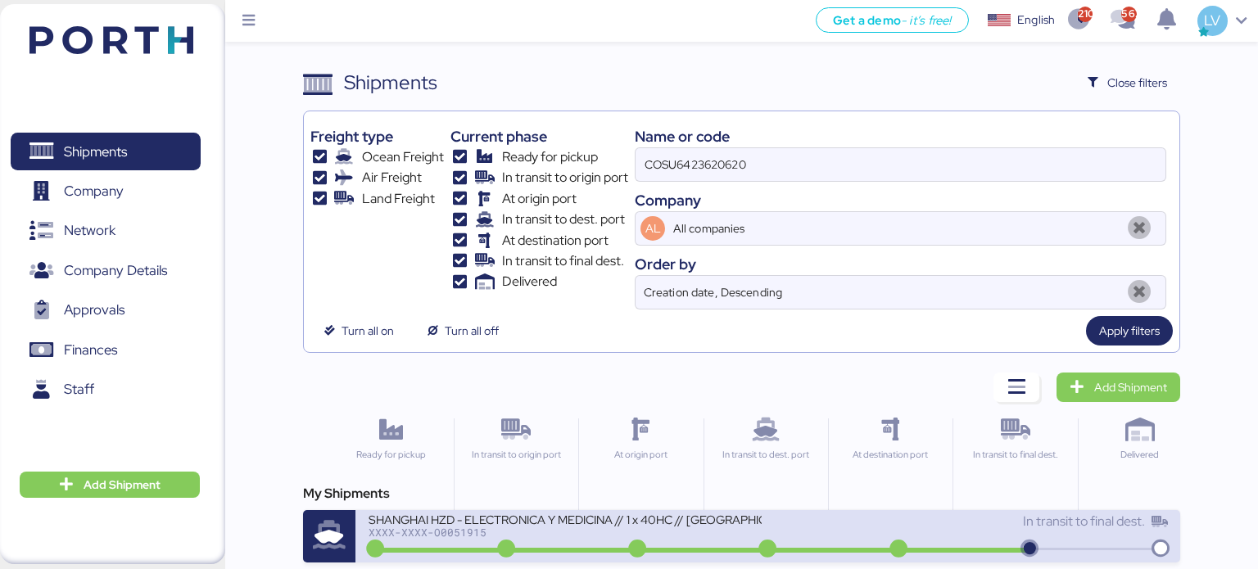
click at [680, 543] on div "SHANGHAI HZD - ELECTRONICA Y MEDICINA // 1 x 40HC // [GEOGRAPHIC_DATA] - Manzan…" at bounding box center [569, 529] width 400 height 35
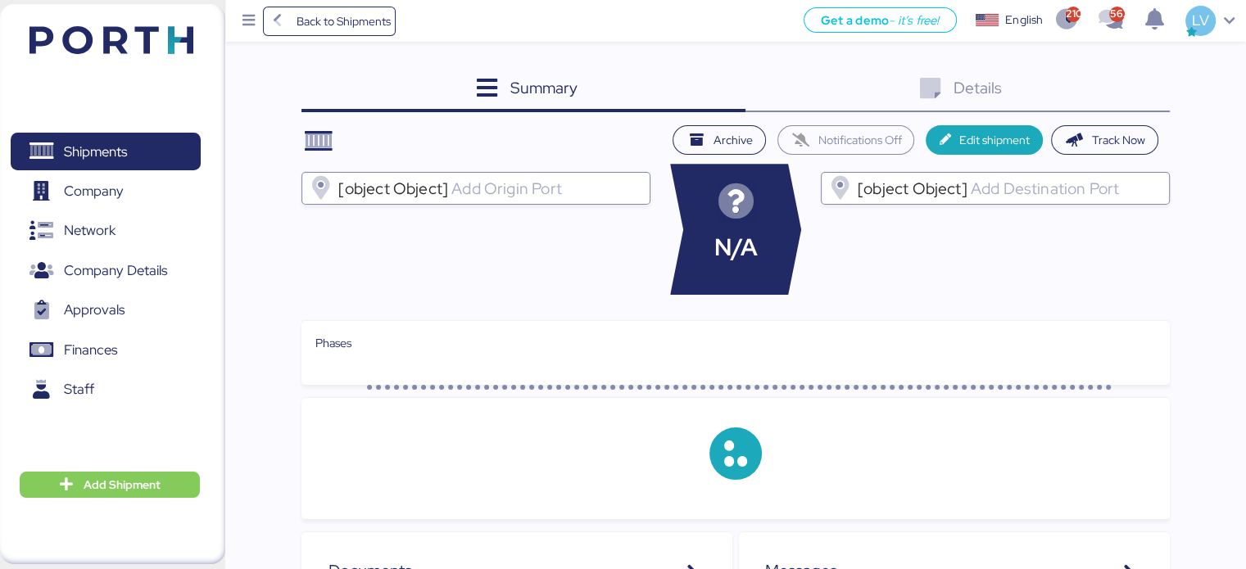
click at [1116, 88] on div "Details 0" at bounding box center [957, 90] width 424 height 44
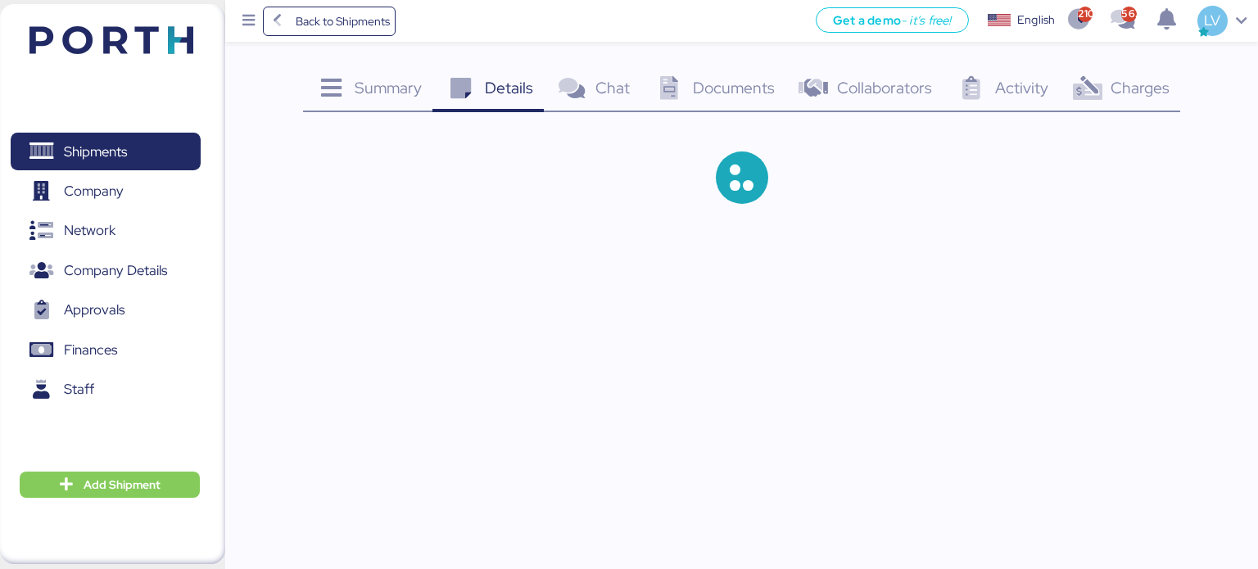
drag, startPoint x: 1116, startPoint y: 88, endPoint x: 1147, endPoint y: 86, distance: 30.3
click at [1147, 86] on span "Charges" at bounding box center [1140, 87] width 59 height 21
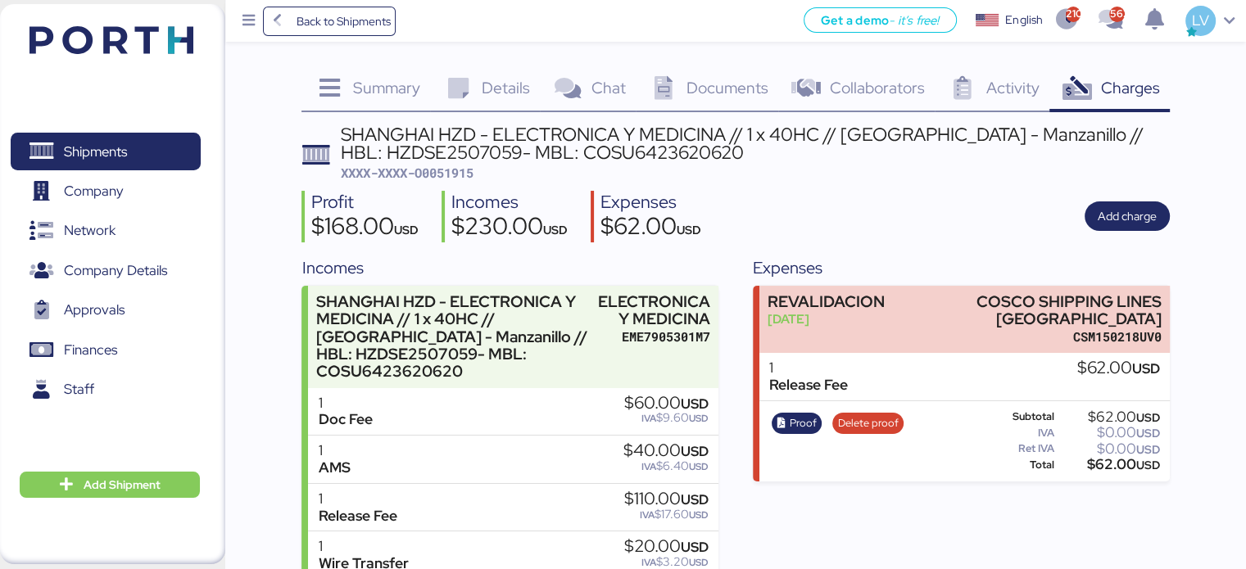
click at [1133, 201] on div "Add charge" at bounding box center [1126, 215] width 85 height 29
click at [1119, 234] on div "Profit $168.00 USD Incomes $230.00 USD Expenses $62.00 USD Add charge" at bounding box center [734, 217] width 867 height 52
click at [1158, 204] on span "Add charge" at bounding box center [1126, 215] width 85 height 29
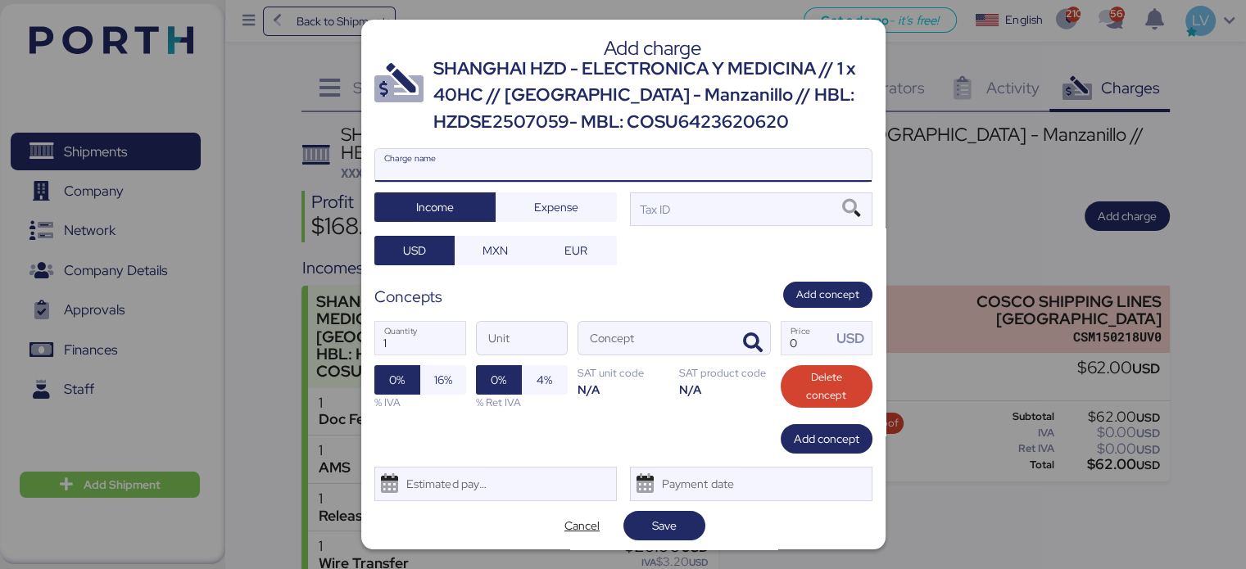
click at [814, 152] on input "Charge name" at bounding box center [623, 165] width 496 height 33
type input "a"
type input "AMS"
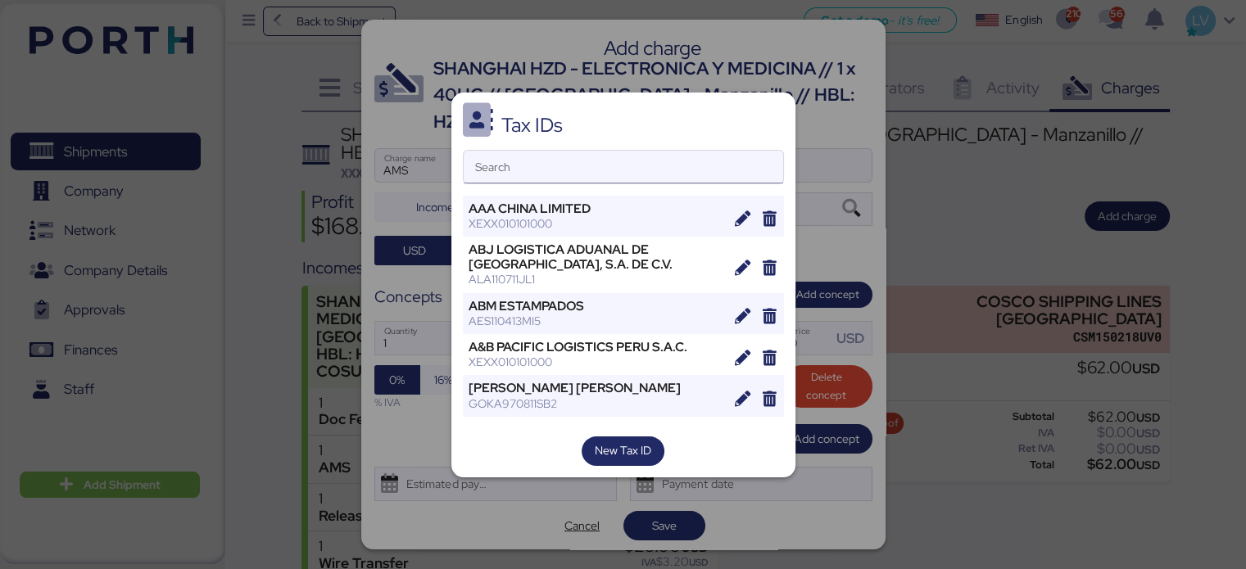
click at [735, 174] on input "Search" at bounding box center [623, 167] width 319 height 33
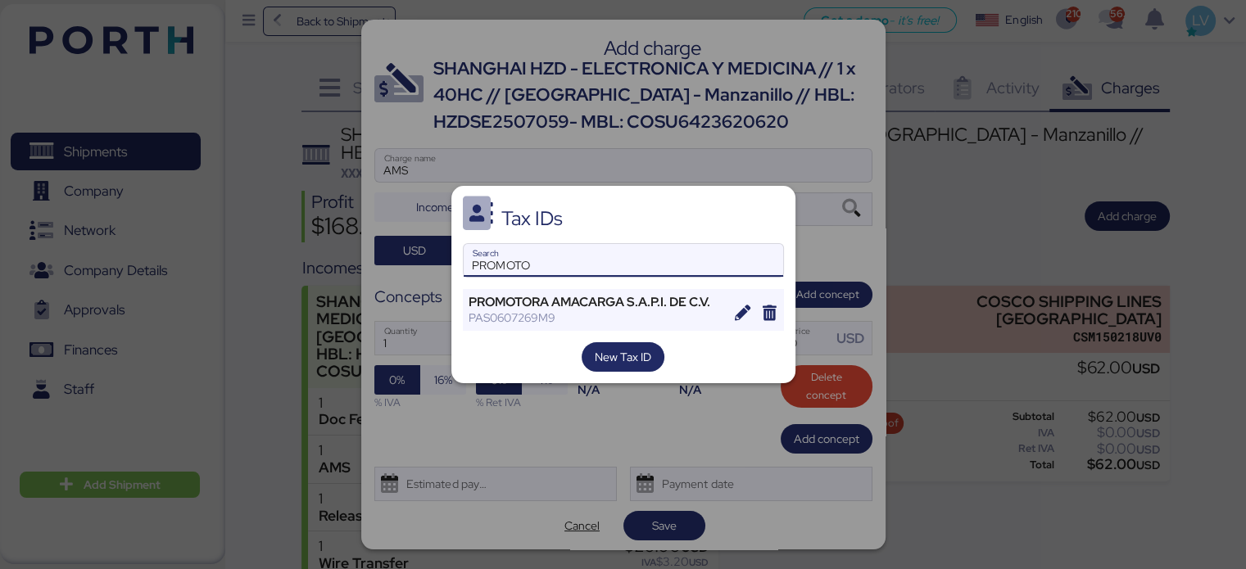
type input "PROMOTO"
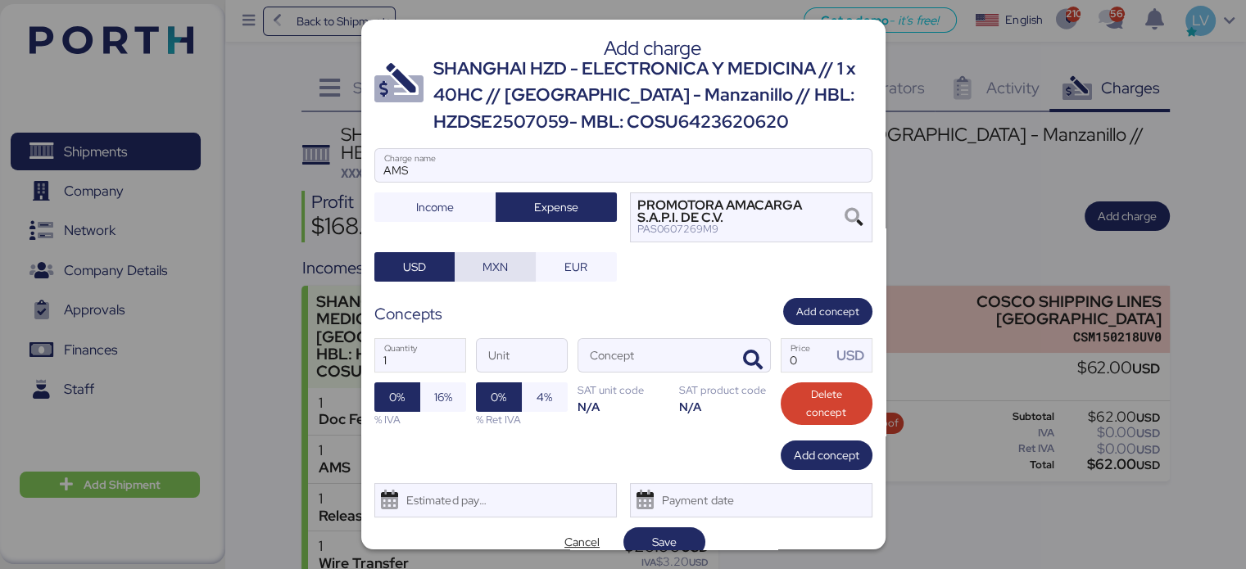
click at [487, 260] on span "MXN" at bounding box center [494, 267] width 25 height 20
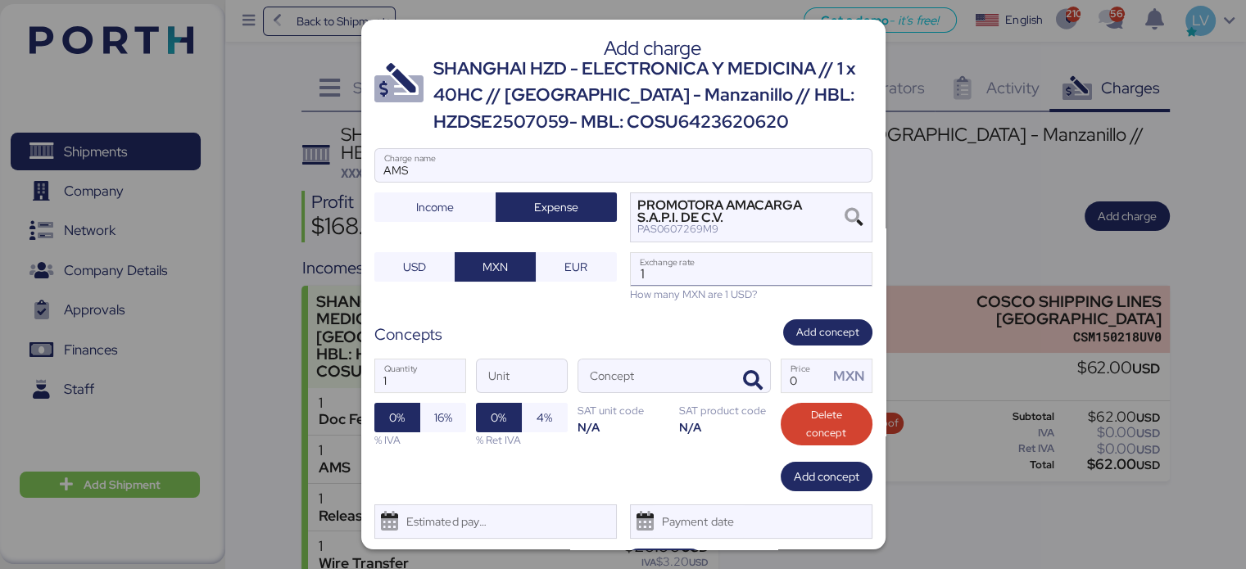
click at [664, 284] on input "1" at bounding box center [751, 269] width 241 height 33
paste input "8.7562"
type input "18.7562"
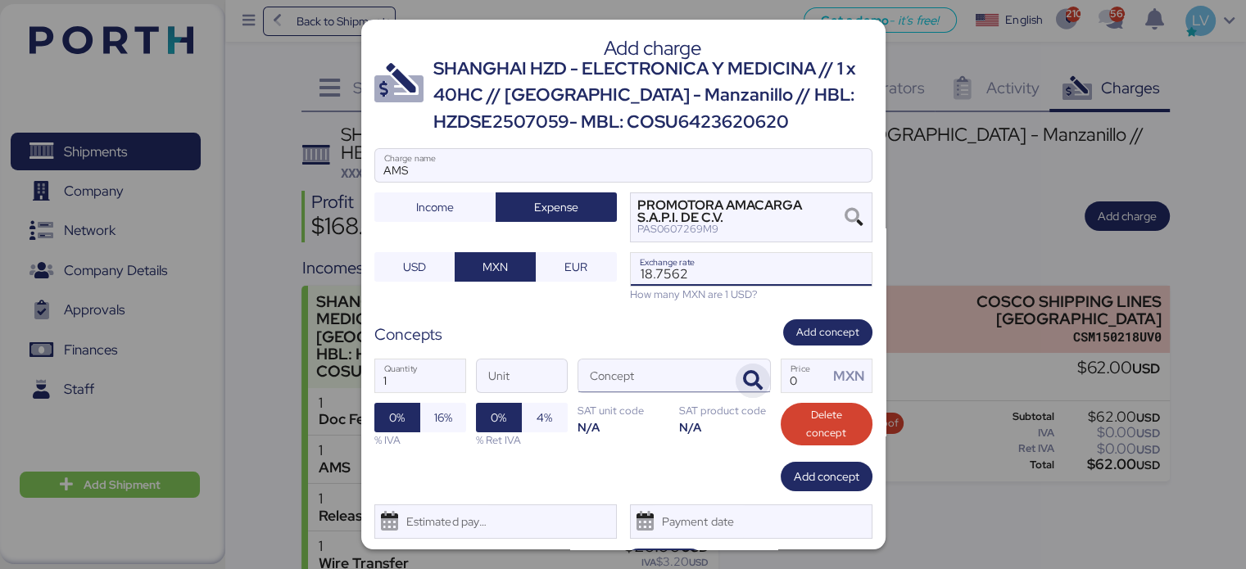
click at [735, 367] on span "button" at bounding box center [752, 381] width 34 height 34
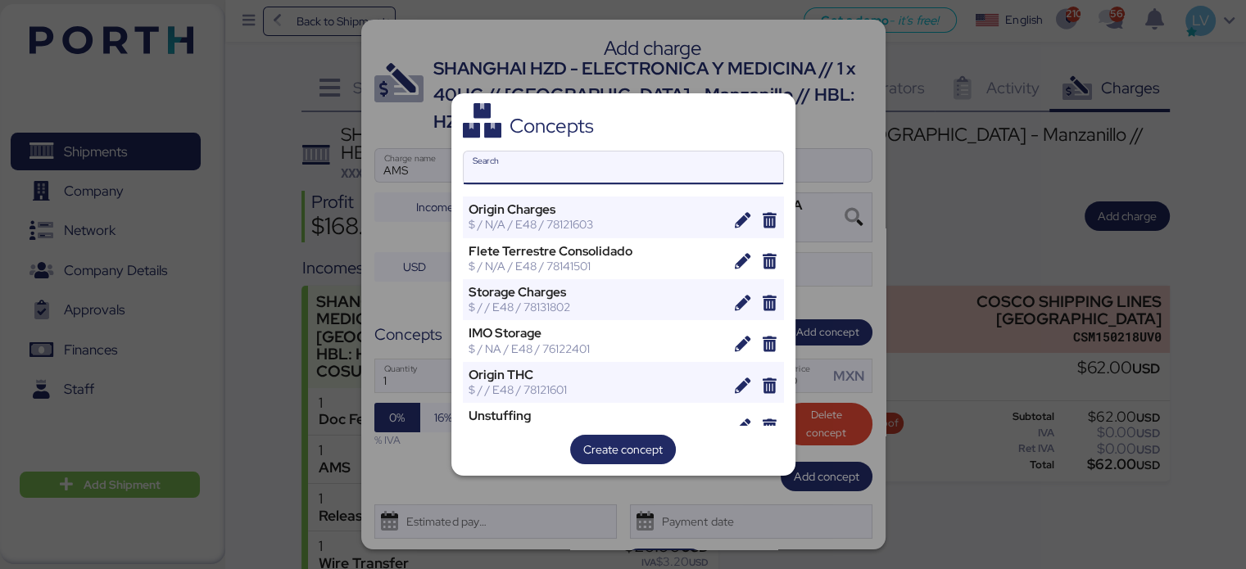
click at [628, 167] on input "Search" at bounding box center [623, 168] width 319 height 33
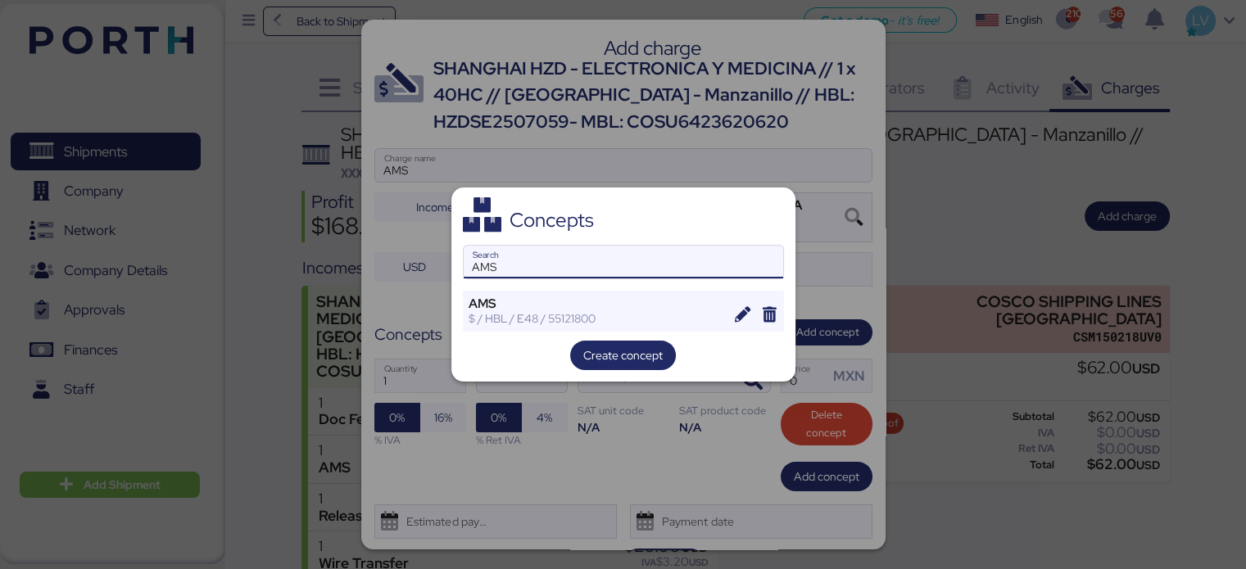
type input "AMS"
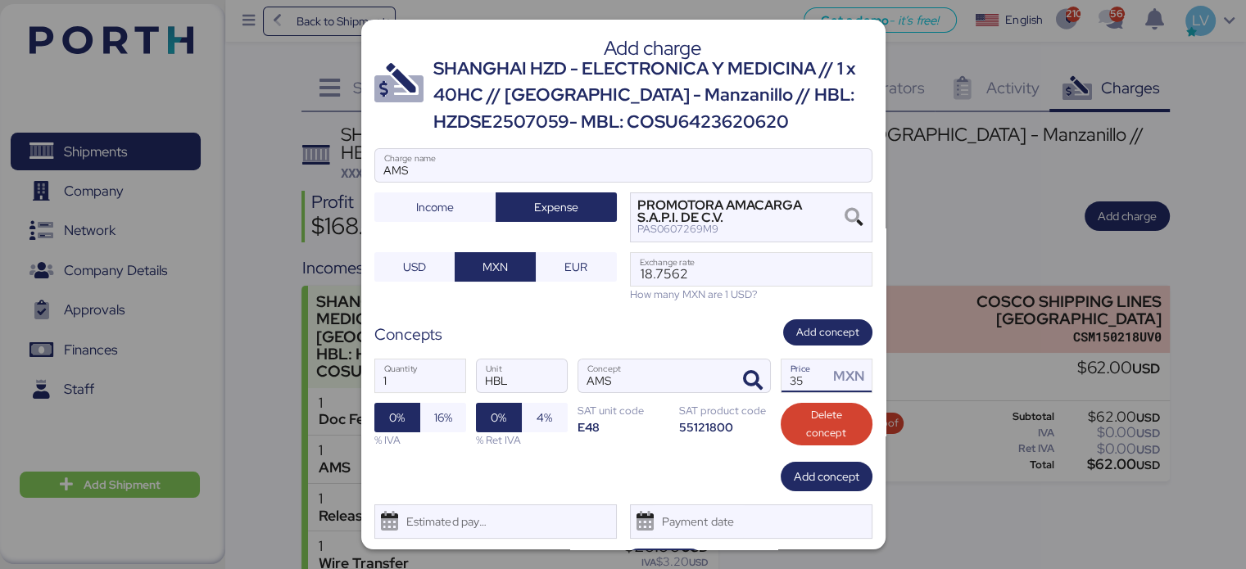
click at [781, 382] on input "35" at bounding box center [805, 376] width 48 height 33
type input "60"
click at [446, 419] on span "16%" at bounding box center [443, 418] width 18 height 20
click at [485, 458] on div "1 Quantity HBL Unit AMS Concept 60 Price MXN 0% 16% % IVA 0% 4% % Ret IVA SAT u…" at bounding box center [623, 403] width 498 height 115
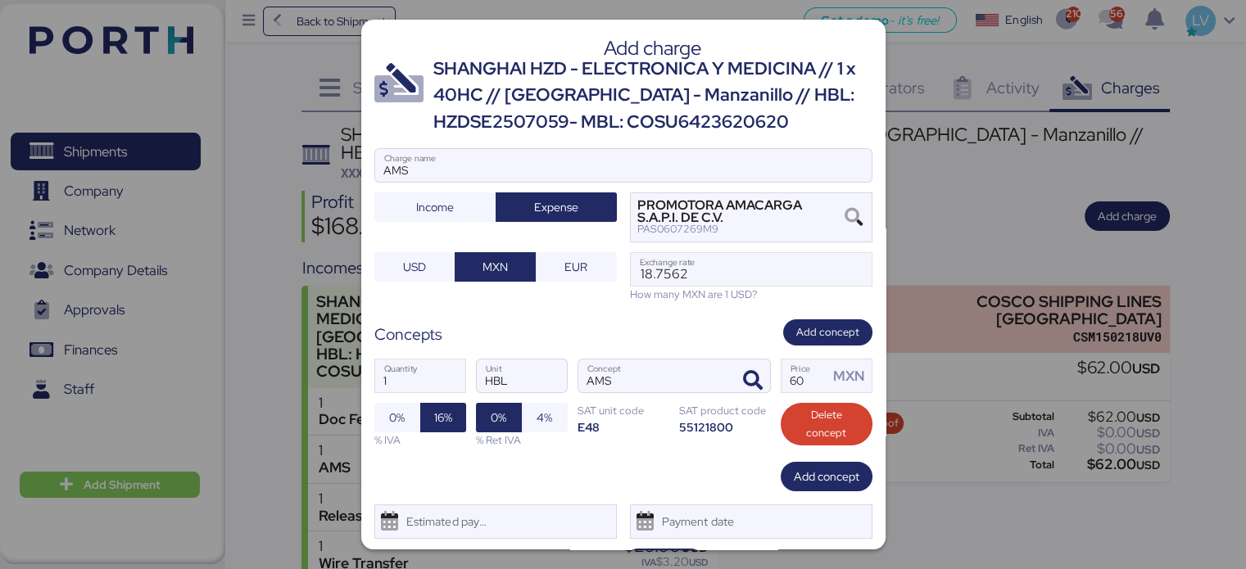
scroll to position [39, 0]
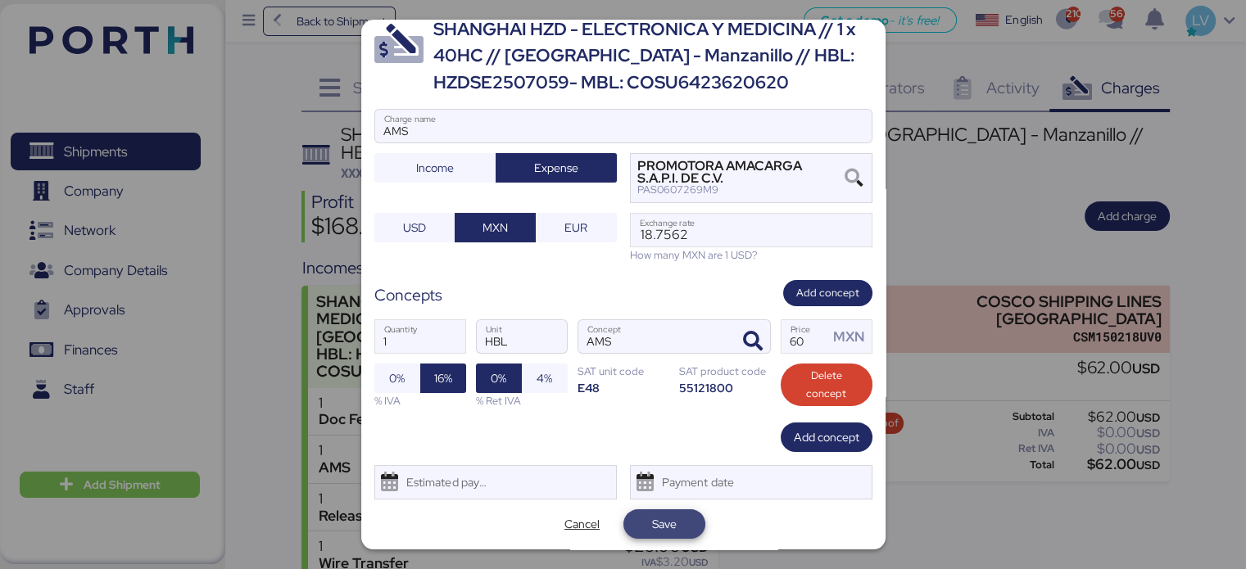
click at [661, 527] on span "Save" at bounding box center [664, 524] width 25 height 20
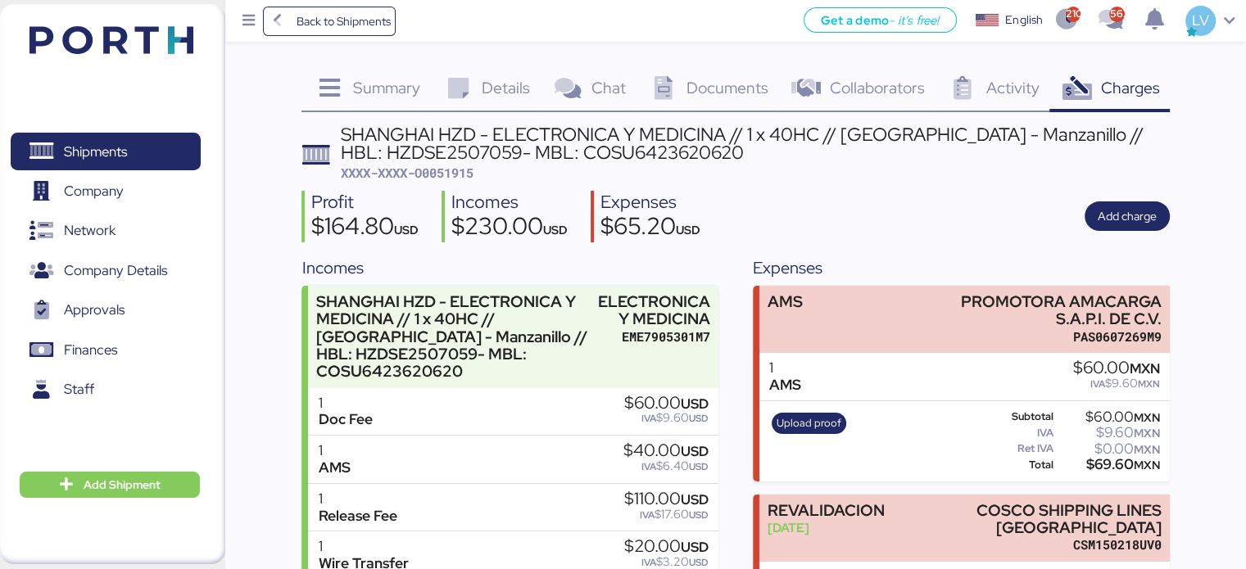
scroll to position [131, 0]
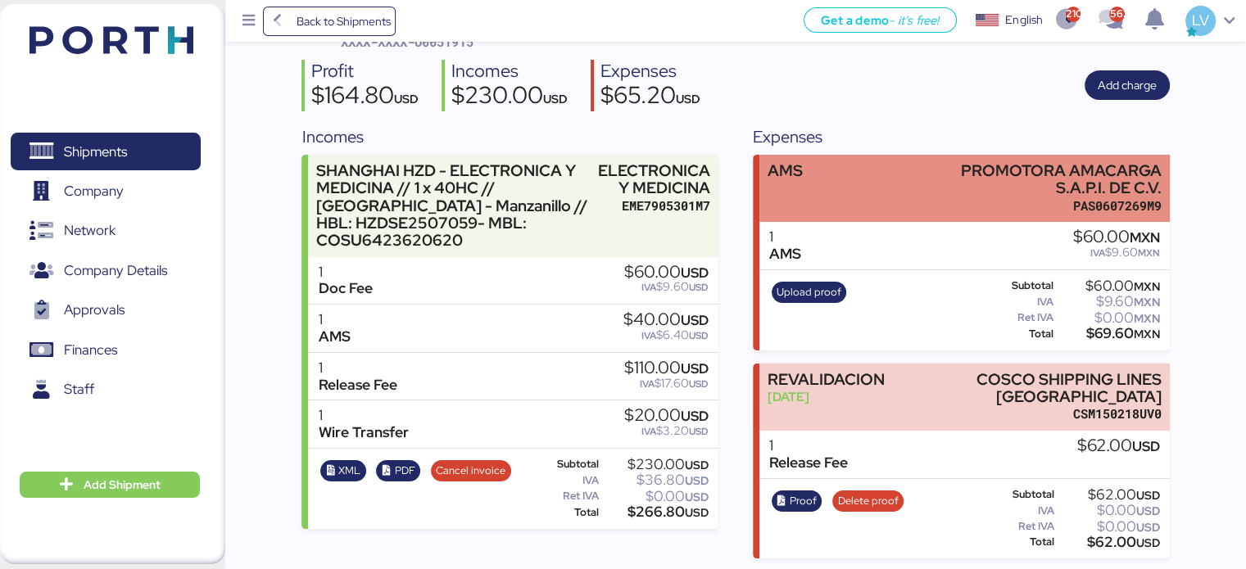
click at [886, 178] on div "AMS PROMOTORA AMACARGA S.A.P.I. DE C.V. PAS0607269M9" at bounding box center [964, 189] width 410 height 68
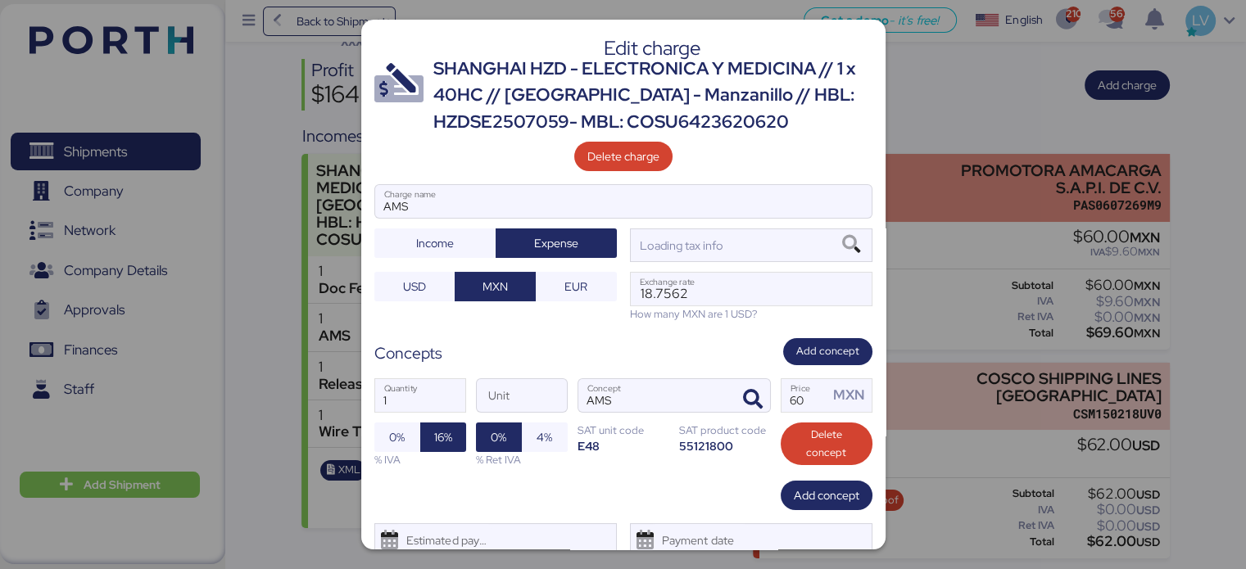
scroll to position [0, 0]
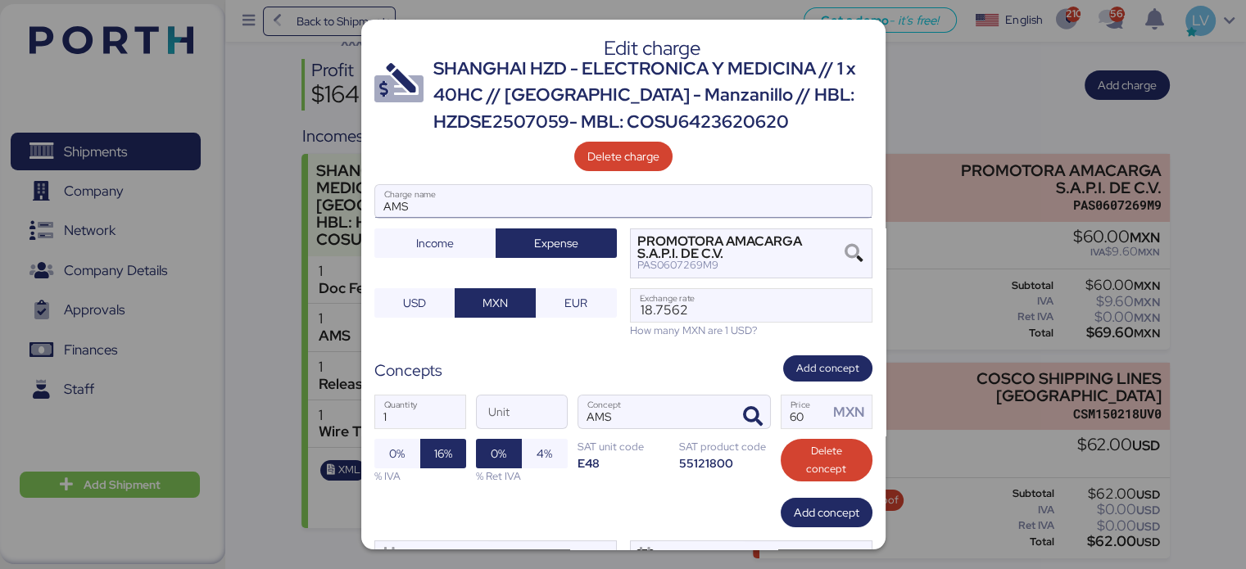
click at [560, 200] on input "AMS" at bounding box center [623, 201] width 496 height 33
paste input "7737R525000638"
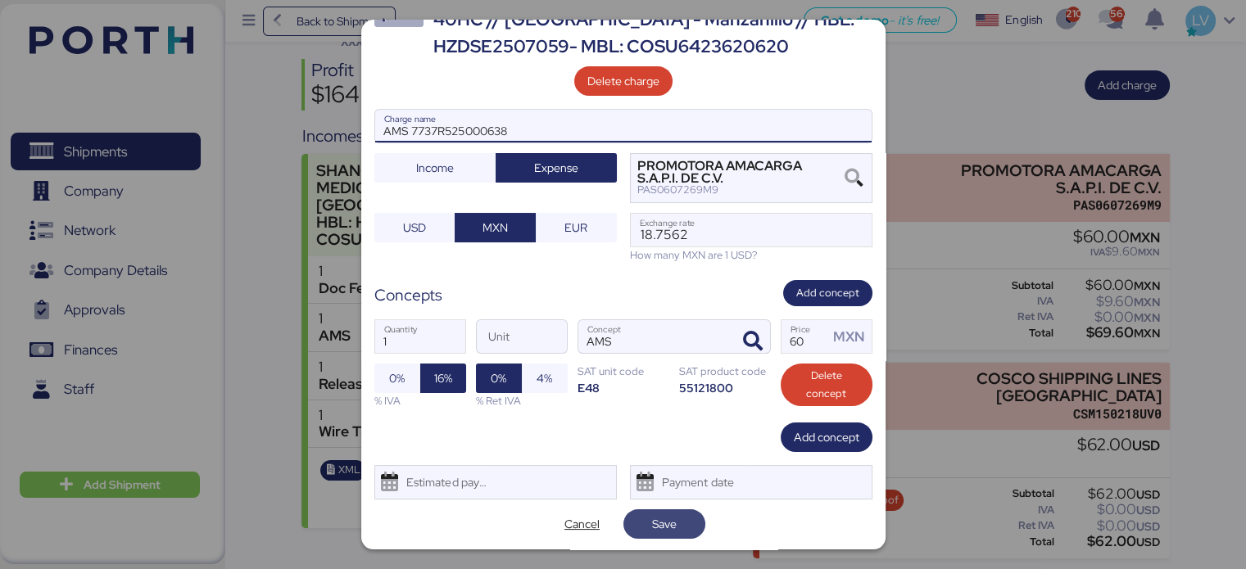
type input "AMS 7737R525000638"
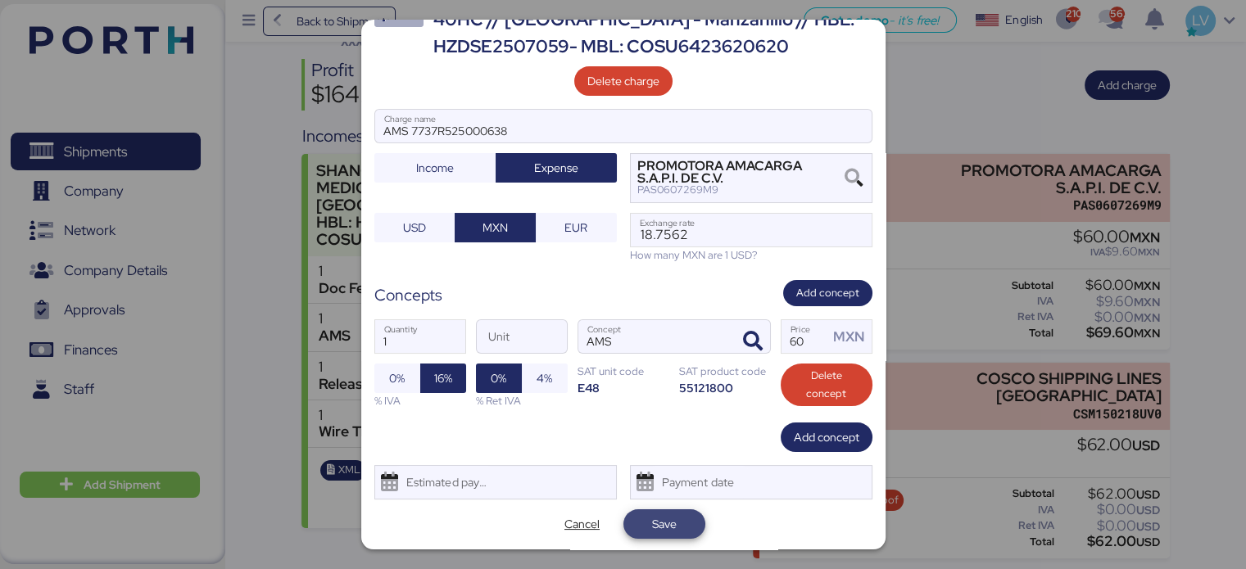
click at [641, 528] on span "Save" at bounding box center [664, 524] width 56 height 23
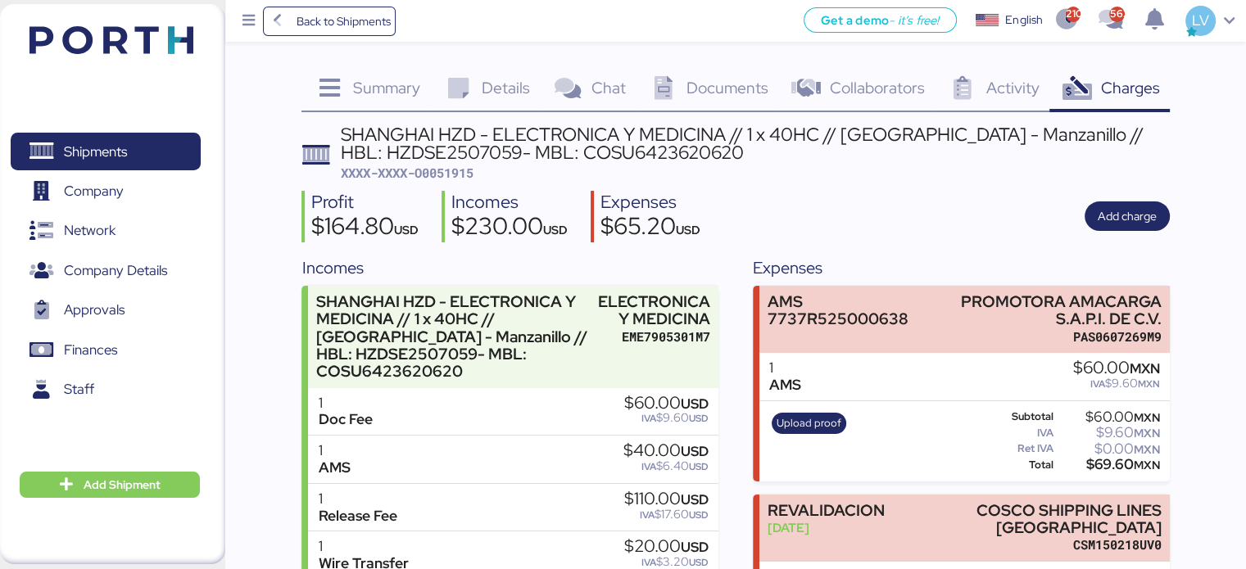
scroll to position [131, 0]
